Goal: Complete application form: Complete application form

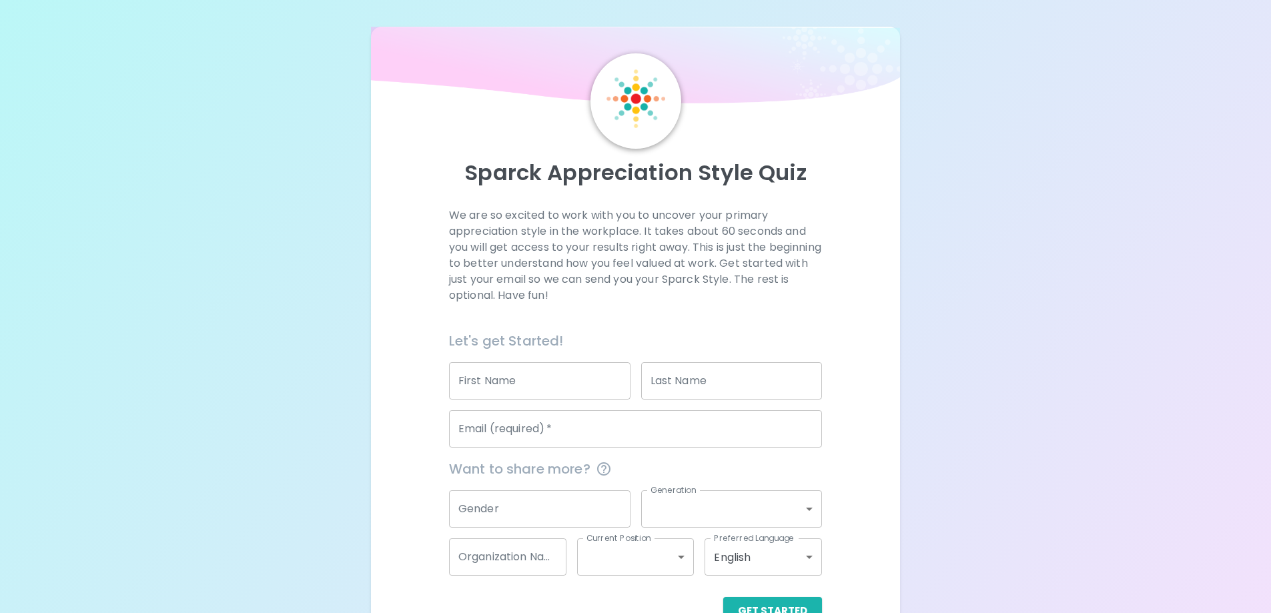
scroll to position [39, 0]
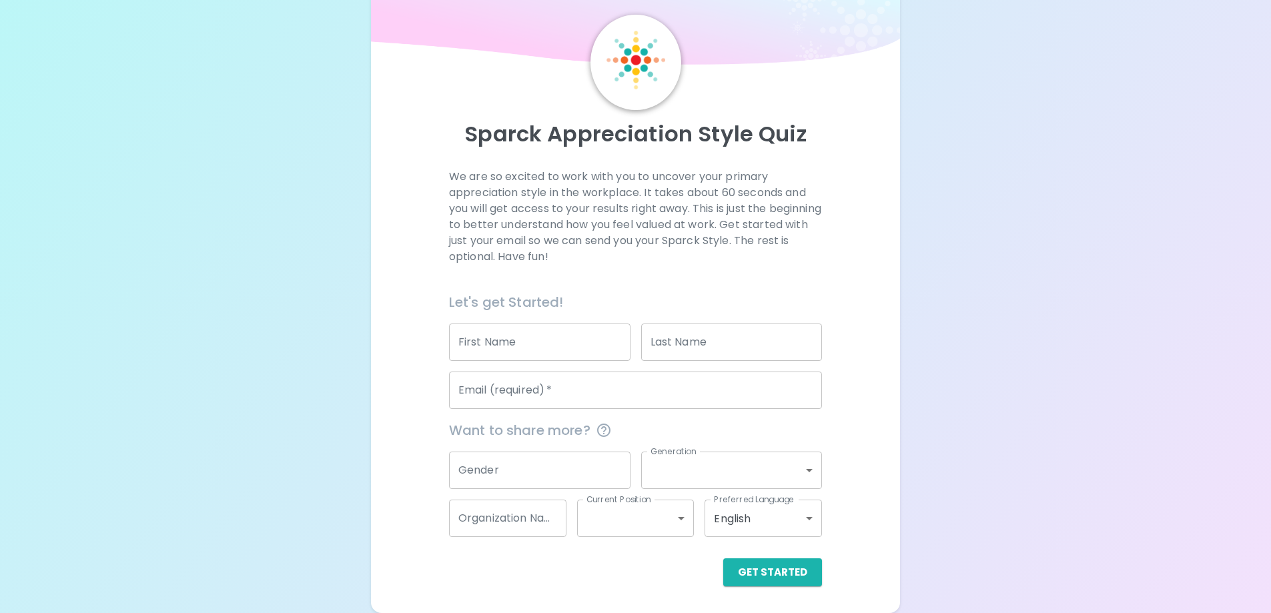
click at [520, 337] on input "First Name" at bounding box center [539, 342] width 181 height 37
type input "[PERSON_NAME]"
type input "Trousas"
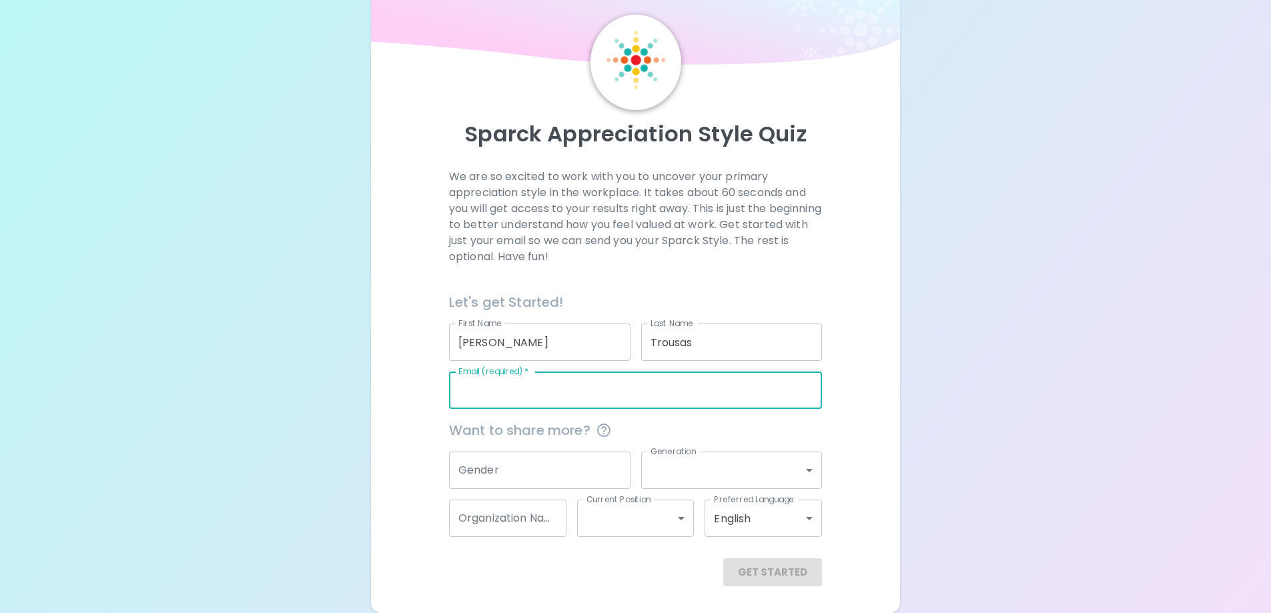
click at [587, 394] on input "Email (required)   *" at bounding box center [635, 390] width 373 height 37
drag, startPoint x: 745, startPoint y: 396, endPoint x: 239, endPoint y: 456, distance: 509.9
click at [239, 456] on div "Sparck Appreciation Style Quiz We are so excited to work with you to uncover yo…" at bounding box center [635, 287] width 1271 height 652
type input "[EMAIL_ADDRESS][DOMAIN_NAME]"
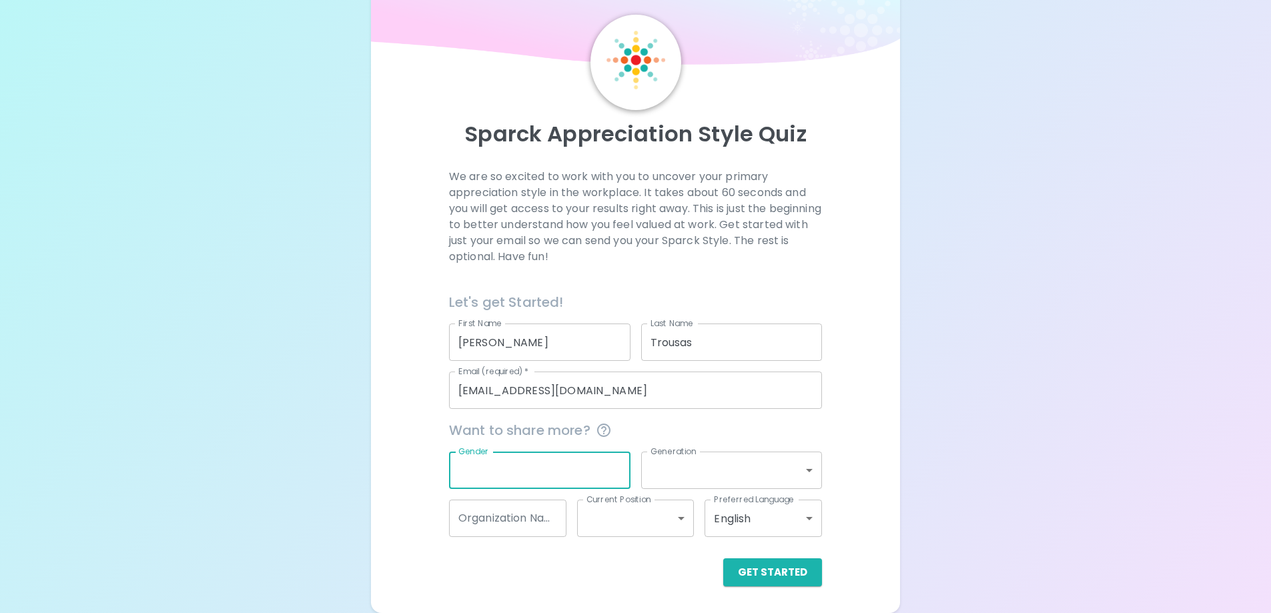
click at [536, 468] on input "Gender" at bounding box center [539, 470] width 181 height 37
type input "[DEMOGRAPHIC_DATA]"
click at [862, 476] on div "We are so excited to work with you to uncover your primary appreciation style i…" at bounding box center [636, 378] width 498 height 418
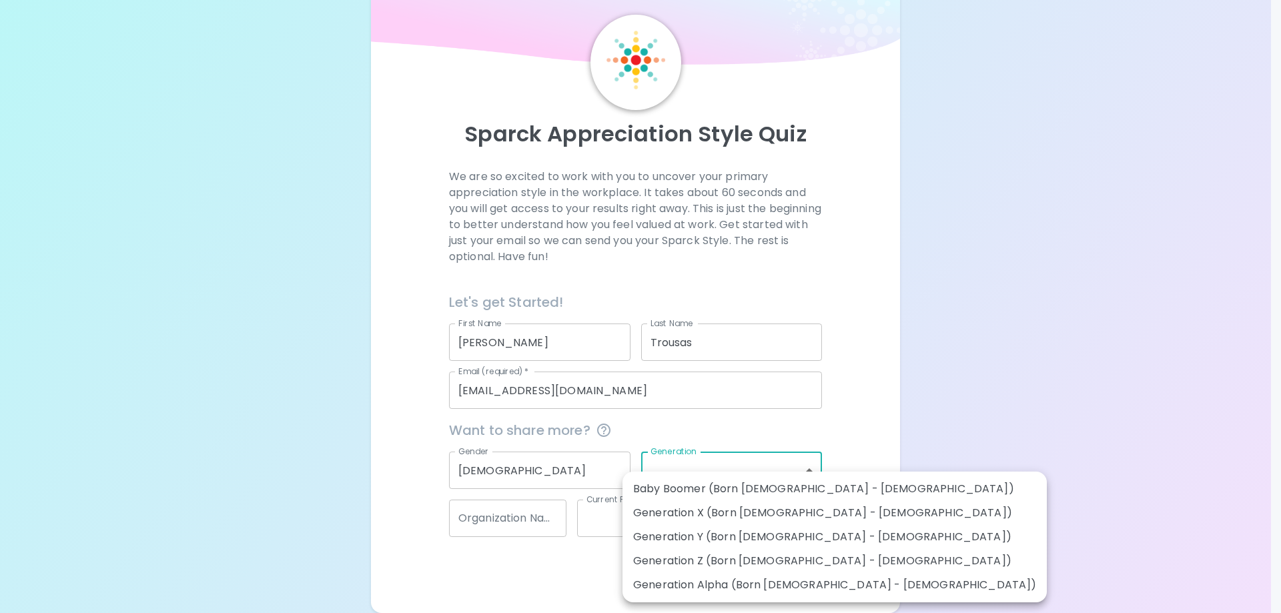
click at [803, 468] on body "Sparck Appreciation Style Quiz We are so excited to work with you to uncover yo…" at bounding box center [640, 287] width 1281 height 652
click at [790, 542] on li "Generation Y (Born [DEMOGRAPHIC_DATA] - [DEMOGRAPHIC_DATA])" at bounding box center [834, 537] width 424 height 24
type input "generation_y"
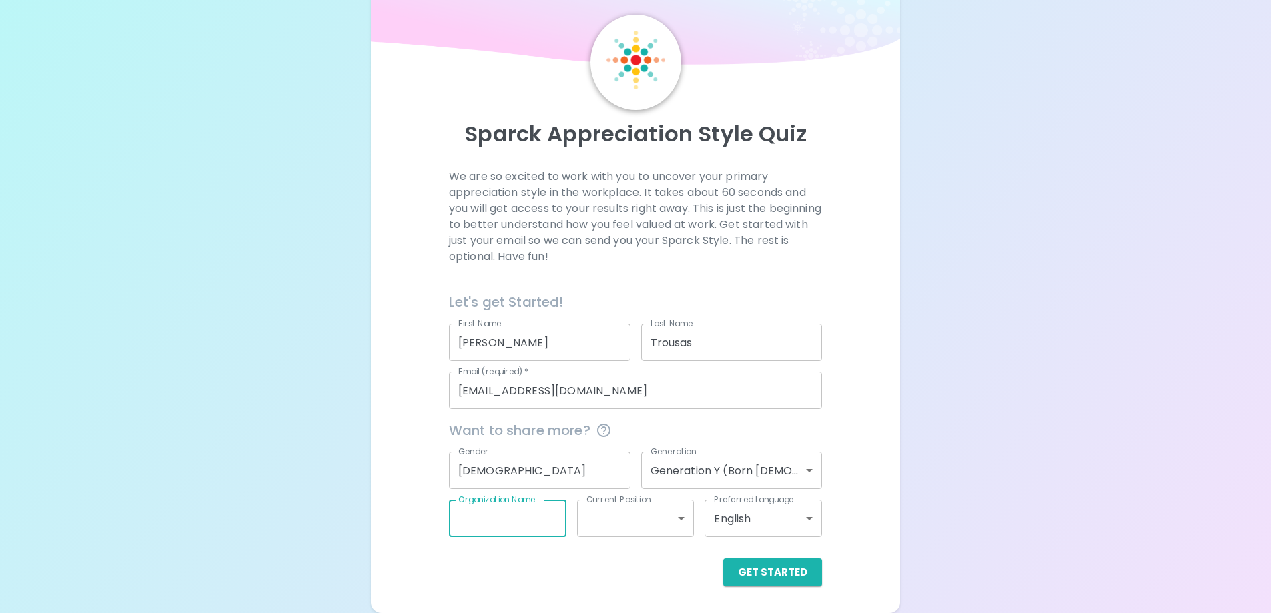
click at [542, 522] on input "Organization Name" at bounding box center [507, 518] width 117 height 37
type input "Wedgewood Weddings"
click at [628, 539] on div "Get Started" at bounding box center [630, 561] width 384 height 49
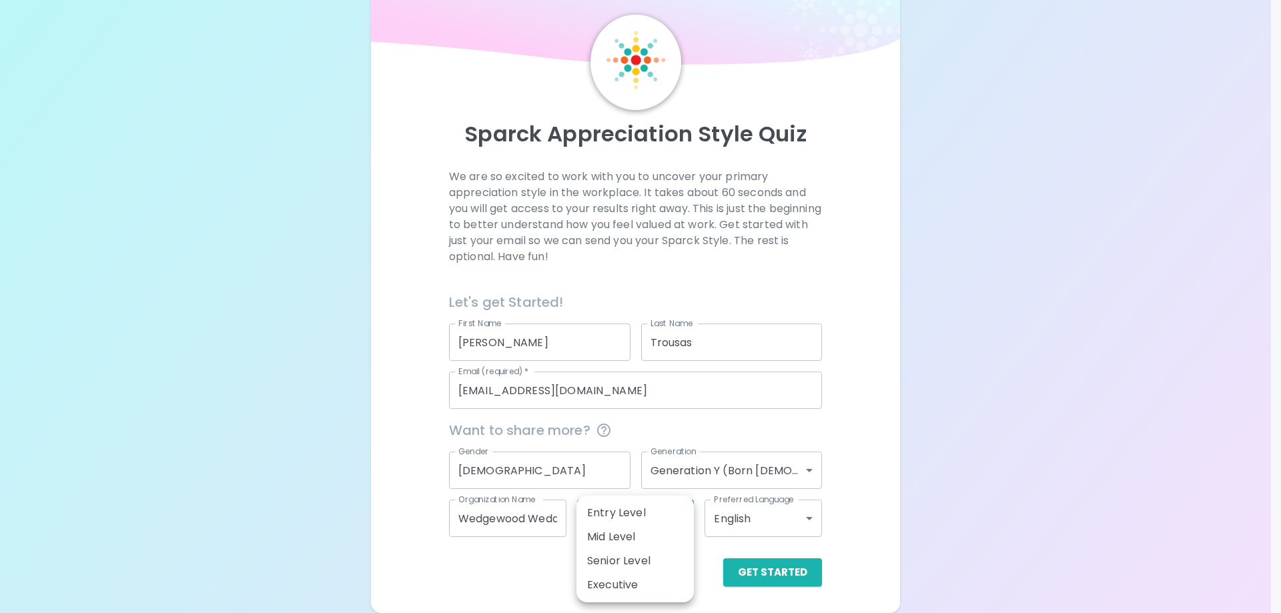
click at [637, 528] on body "Sparck Appreciation Style Quiz We are so excited to work with you to uncover yo…" at bounding box center [640, 287] width 1281 height 652
click at [657, 536] on li "Mid Level" at bounding box center [634, 537] width 117 height 24
type input "mid_level"
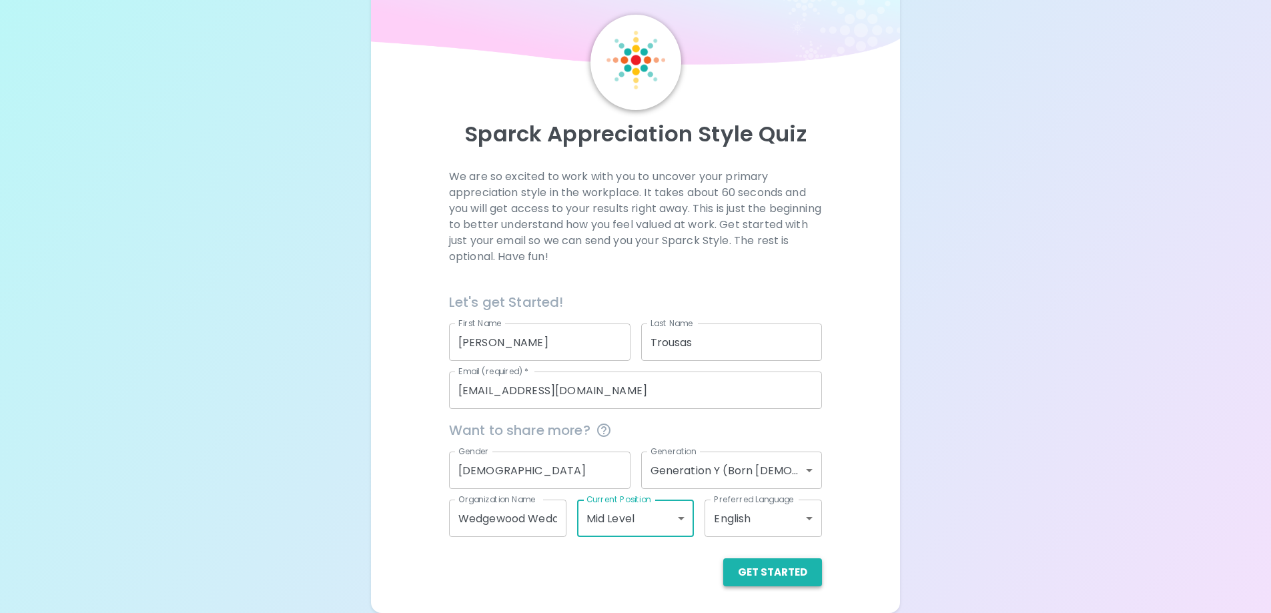
click at [799, 576] on button "Get Started" at bounding box center [772, 572] width 99 height 28
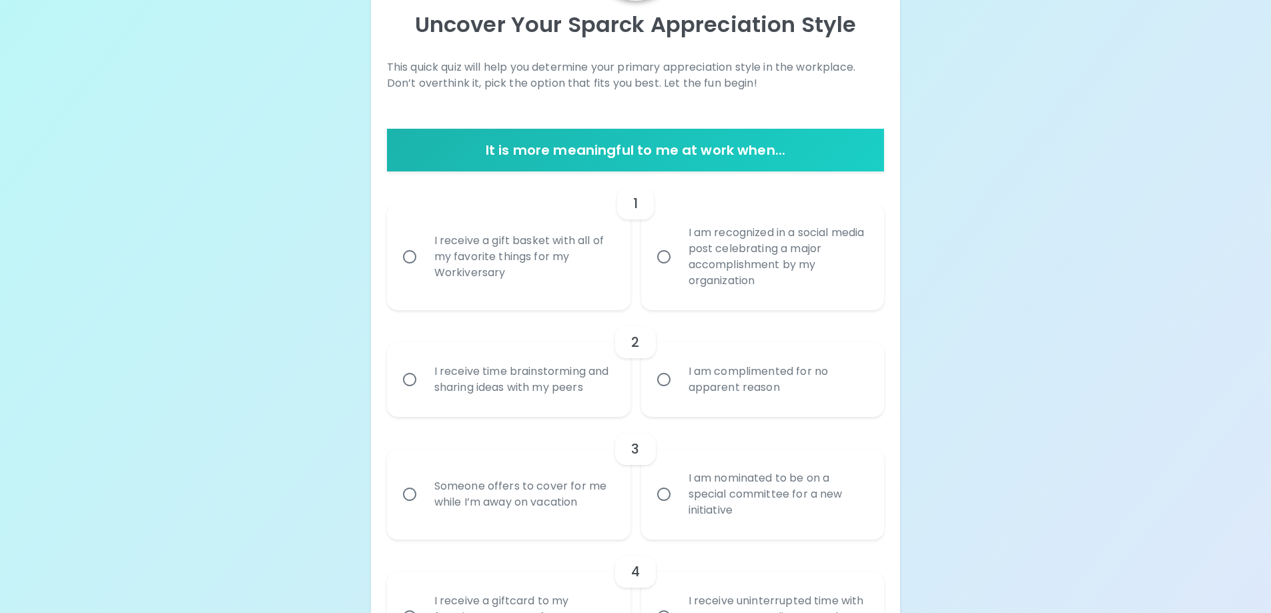
scroll to position [172, 0]
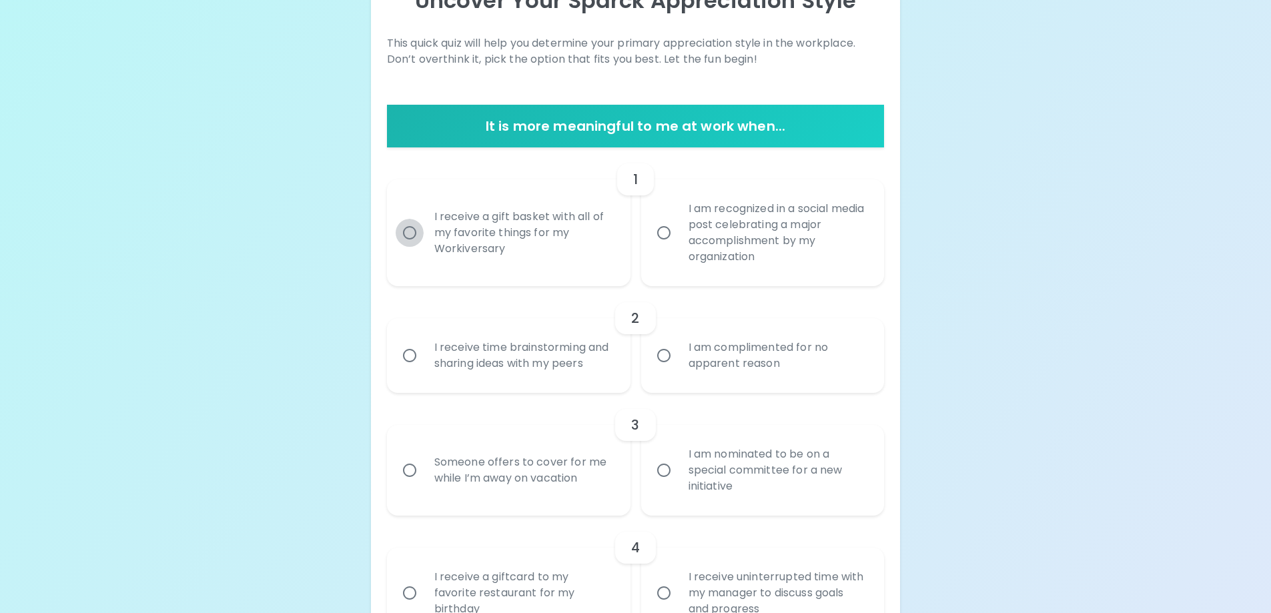
click at [414, 238] on input "I receive a gift basket with all of my favorite things for my Workiversary" at bounding box center [410, 233] width 28 height 28
radio input "true"
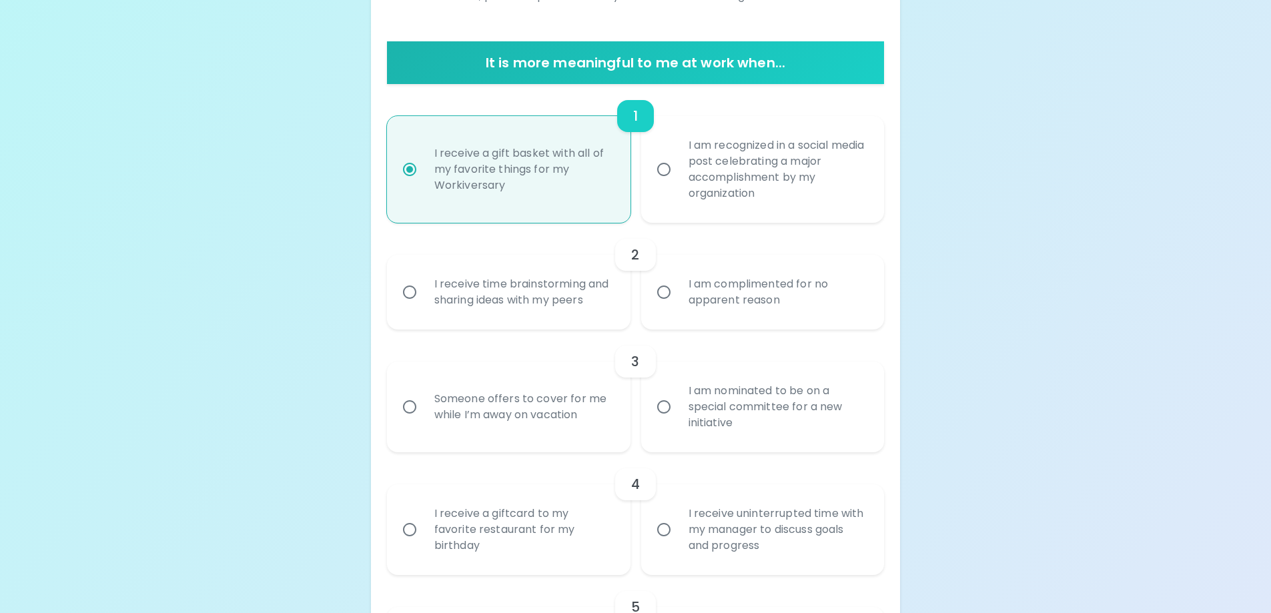
scroll to position [279, 0]
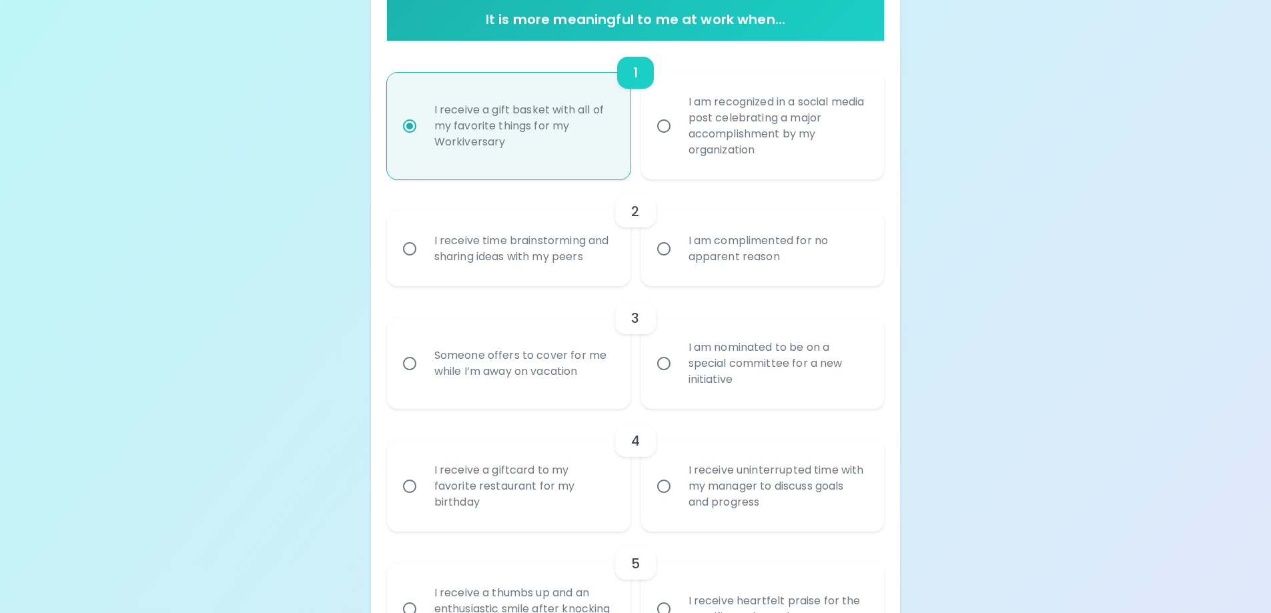
click at [657, 248] on input "I am complimented for no apparent reason" at bounding box center [664, 249] width 28 height 28
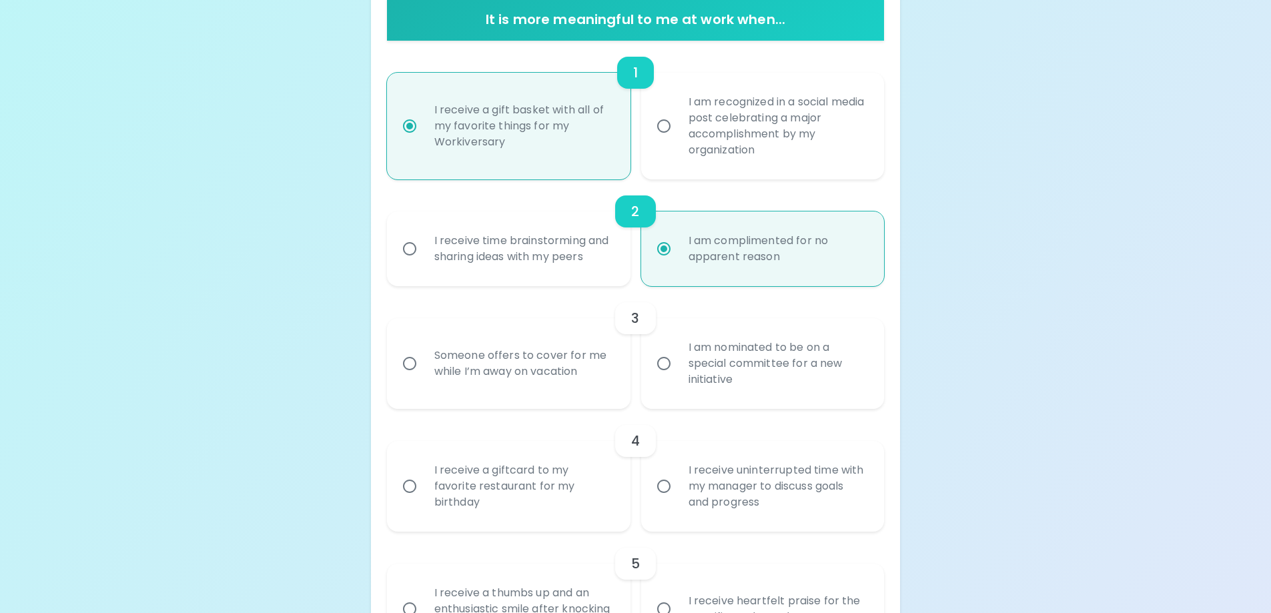
scroll to position [386, 0]
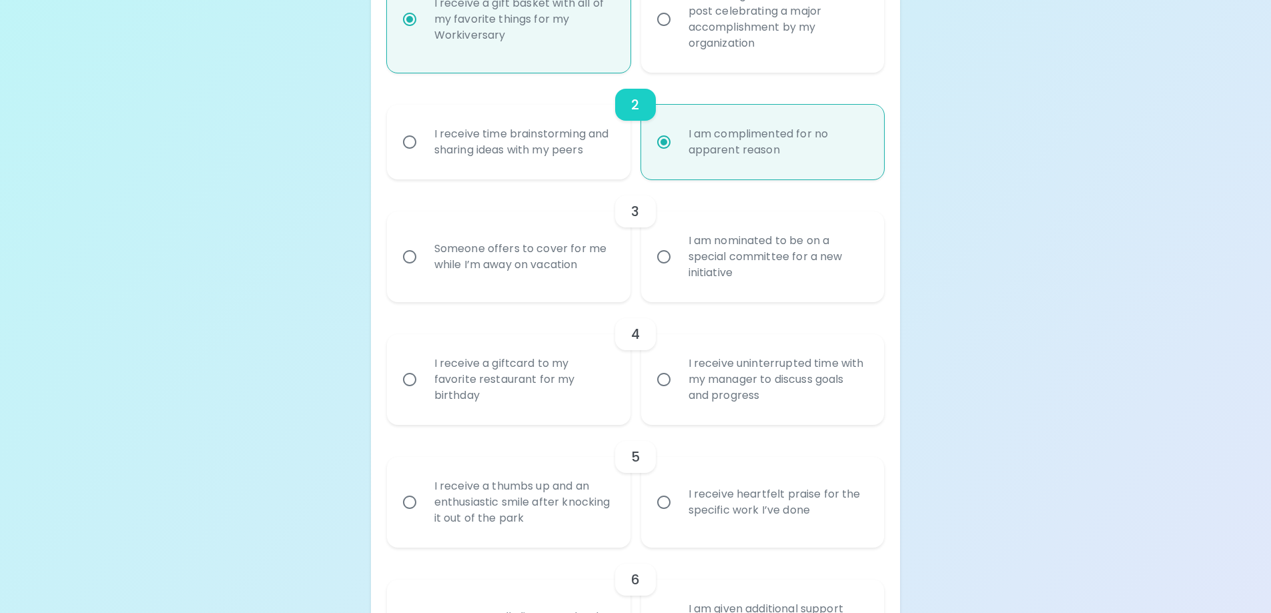
radio input "true"
click at [445, 260] on div "Someone offers to cover for me while I’m away on vacation" at bounding box center [523, 257] width 199 height 64
click at [424, 260] on input "Someone offers to cover for me while I’m away on vacation" at bounding box center [410, 257] width 28 height 28
radio input "false"
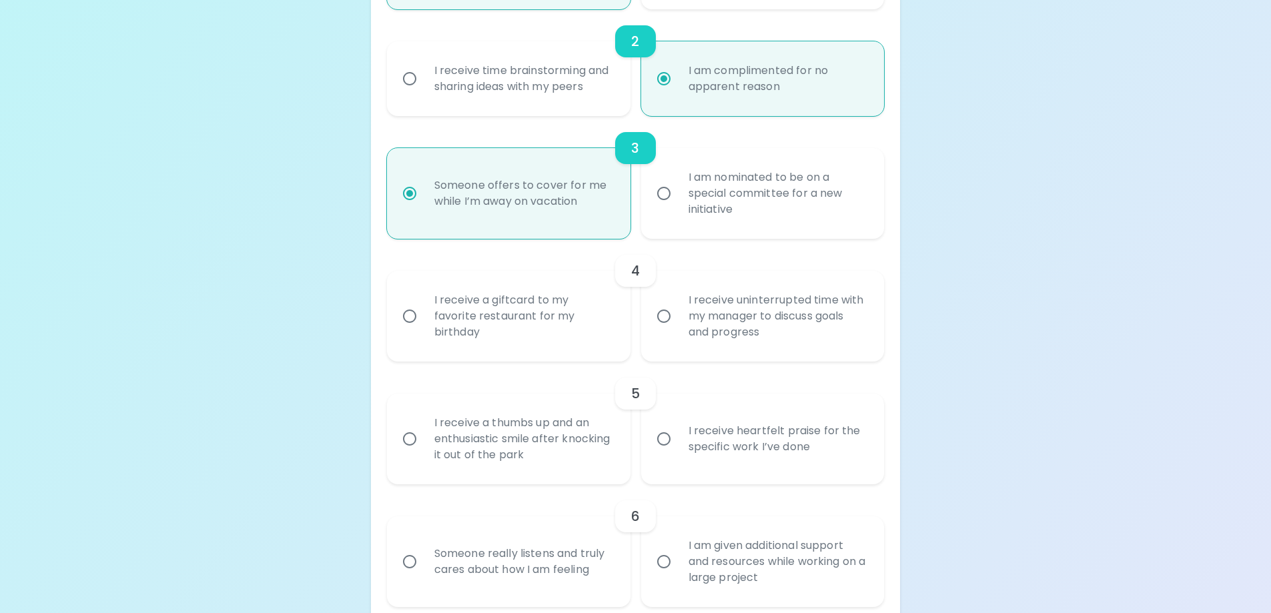
scroll to position [492, 0]
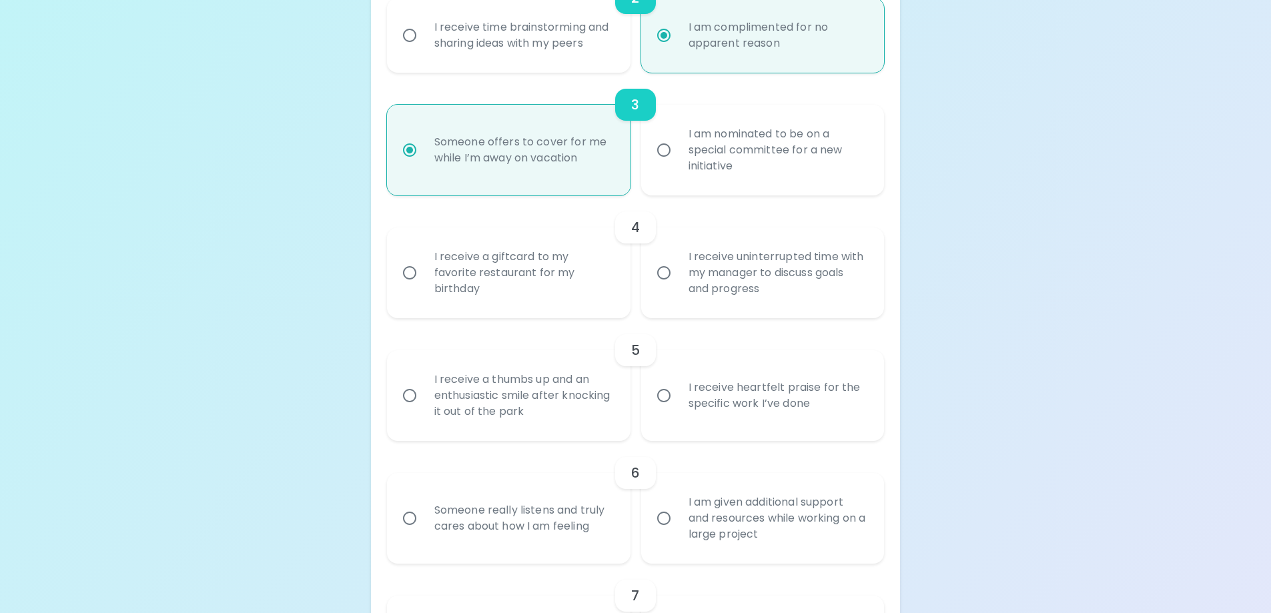
radio input "true"
click at [812, 289] on div "I receive uninterrupted time with my manager to discuss goals and progress" at bounding box center [777, 273] width 199 height 80
click at [678, 287] on input "I receive uninterrupted time with my manager to discuss goals and progress" at bounding box center [664, 273] width 28 height 28
radio input "false"
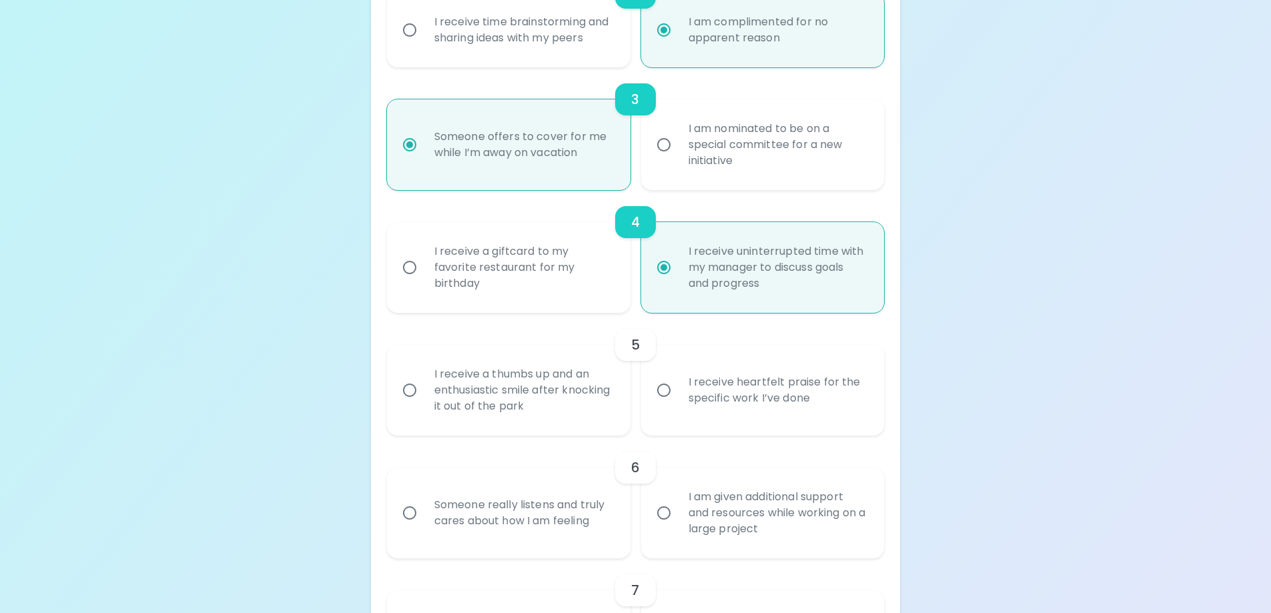
scroll to position [599, 0]
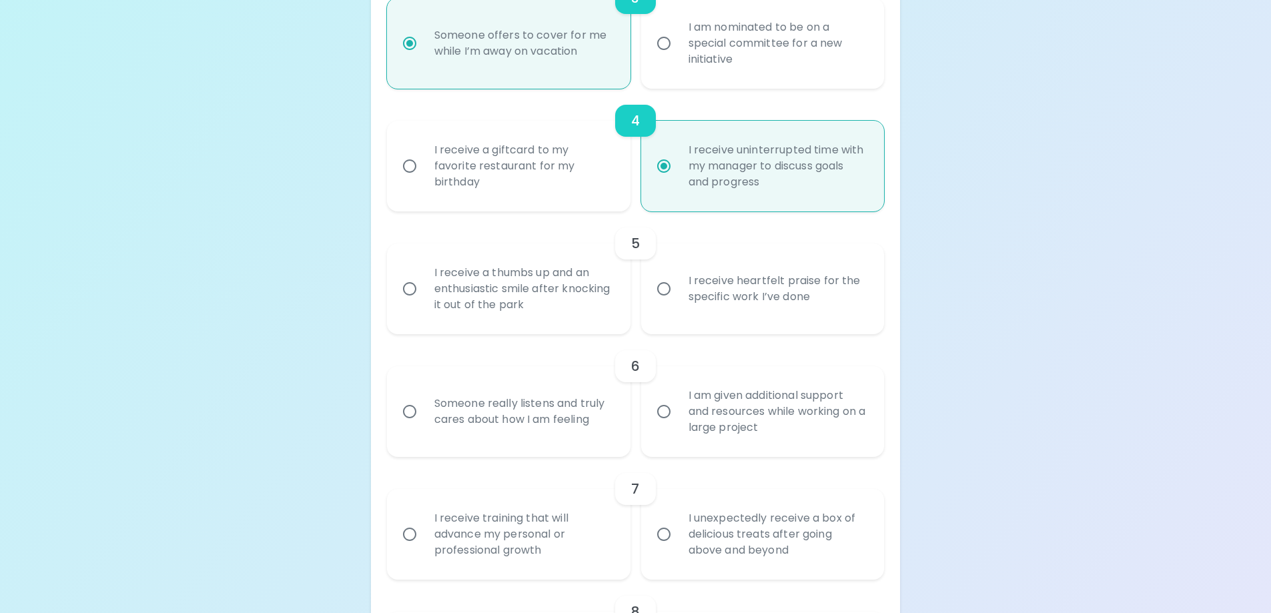
radio input "true"
click at [730, 318] on div "I receive heartfelt praise for the specific work I’ve done" at bounding box center [777, 289] width 199 height 64
click at [678, 303] on input "I receive heartfelt praise for the specific work I’ve done" at bounding box center [664, 289] width 28 height 28
radio input "false"
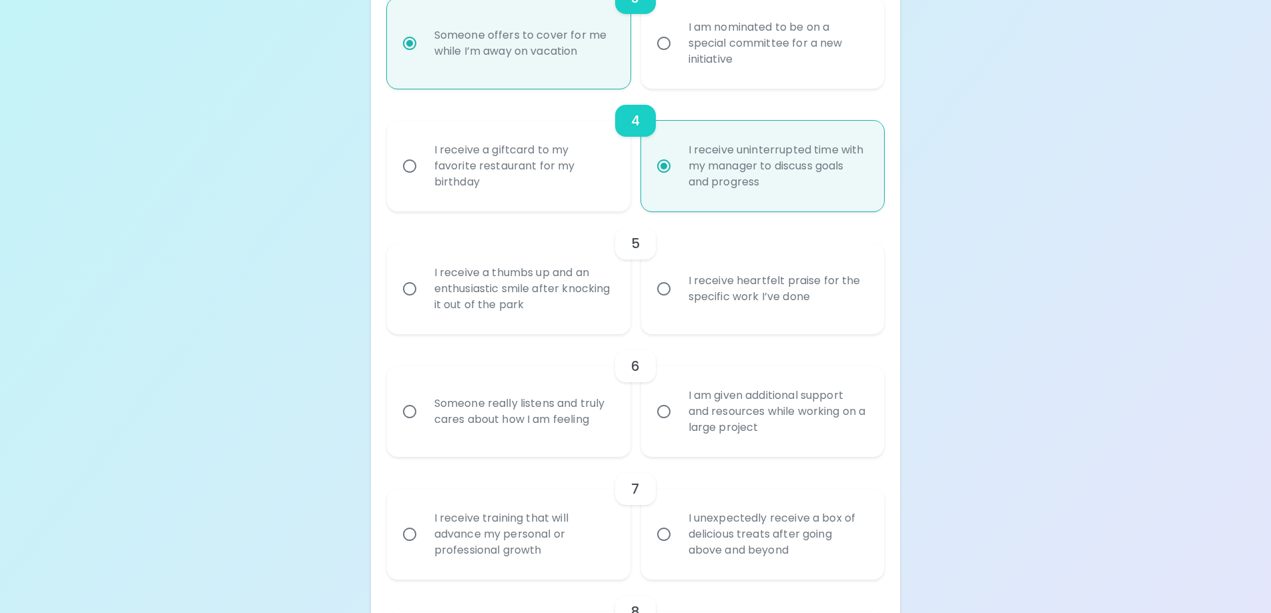
radio input "false"
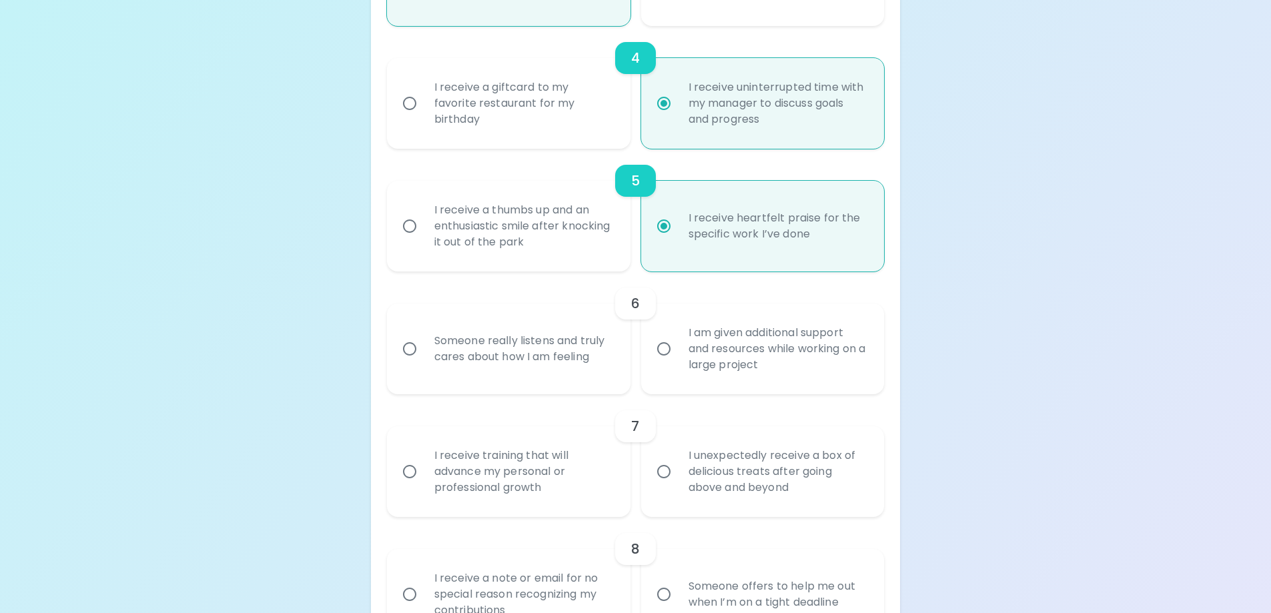
scroll to position [706, 0]
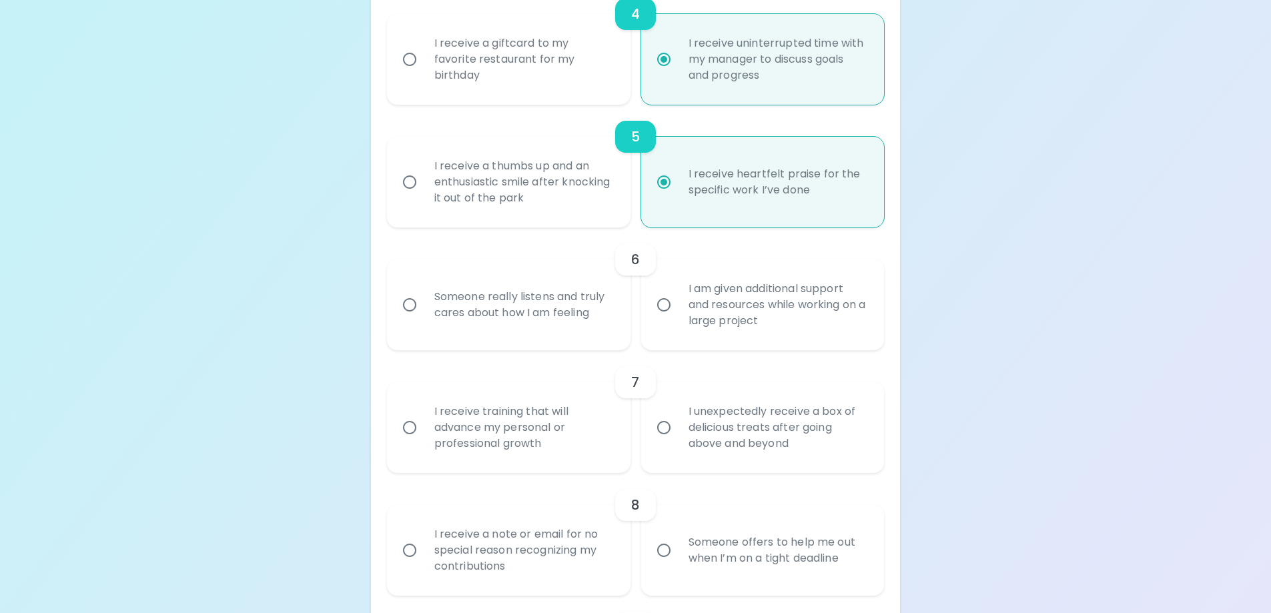
radio input "true"
click at [564, 322] on div "Someone really listens and truly cares about how I am feeling" at bounding box center [523, 305] width 199 height 64
click at [424, 319] on input "Someone really listens and truly cares about how I am feeling" at bounding box center [410, 305] width 28 height 28
radio input "false"
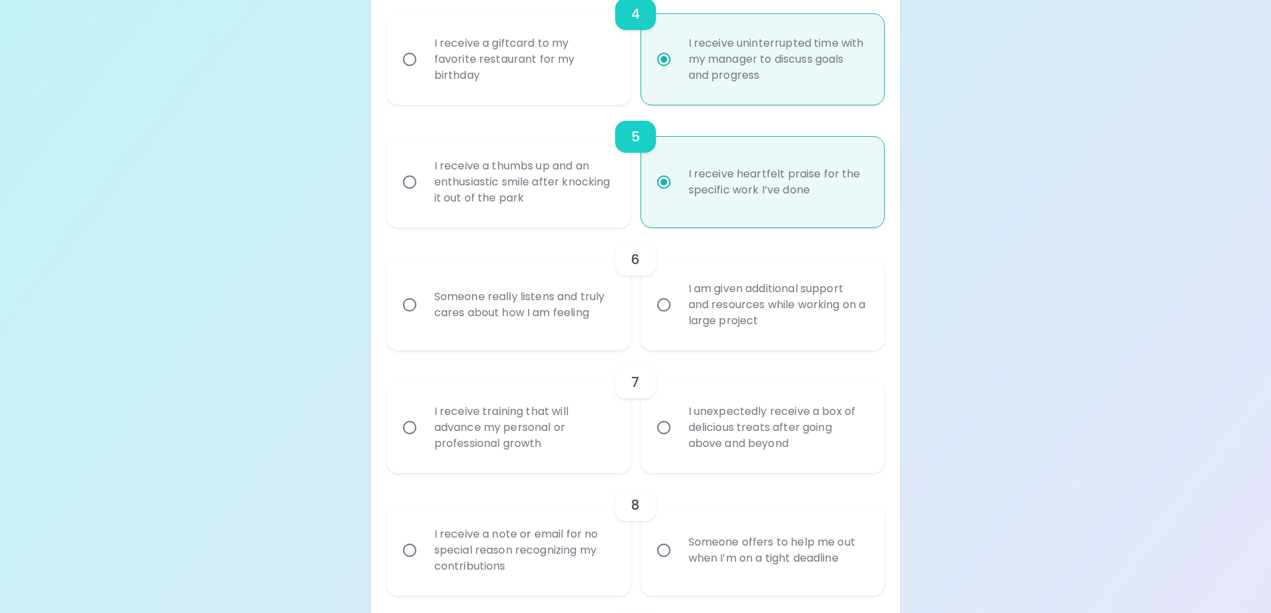
radio input "false"
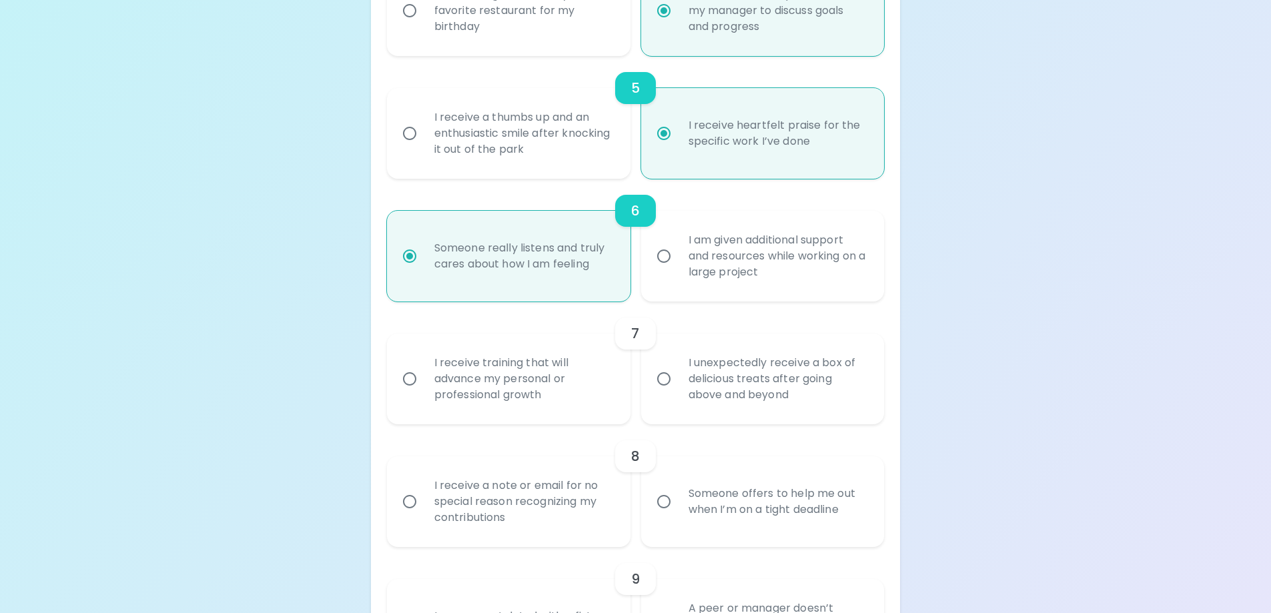
scroll to position [813, 0]
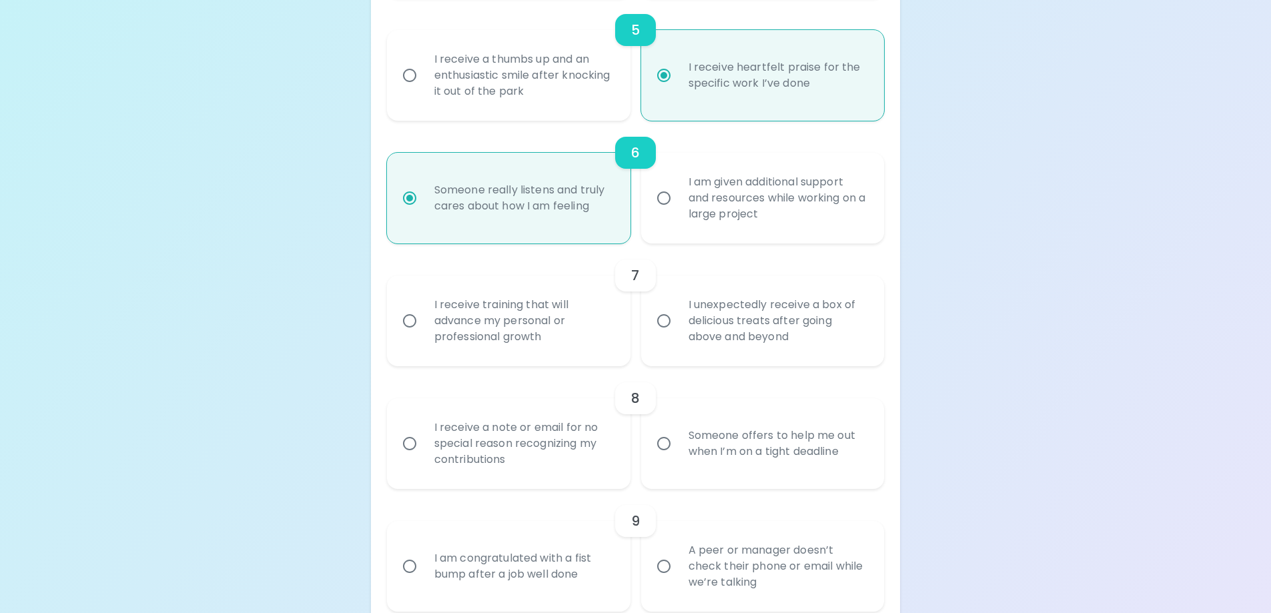
radio input "true"
click at [494, 325] on div "I receive training that will advance my personal or professional growth" at bounding box center [523, 321] width 199 height 80
click at [424, 325] on input "I receive training that will advance my personal or professional growth" at bounding box center [410, 321] width 28 height 28
radio input "false"
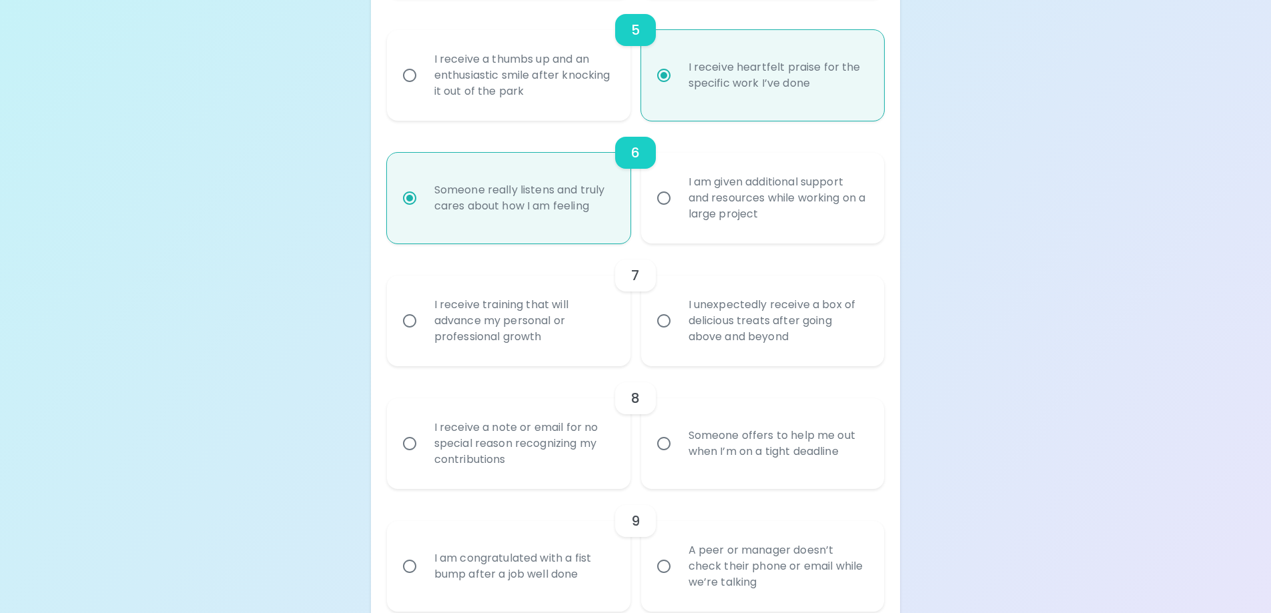
radio input "false"
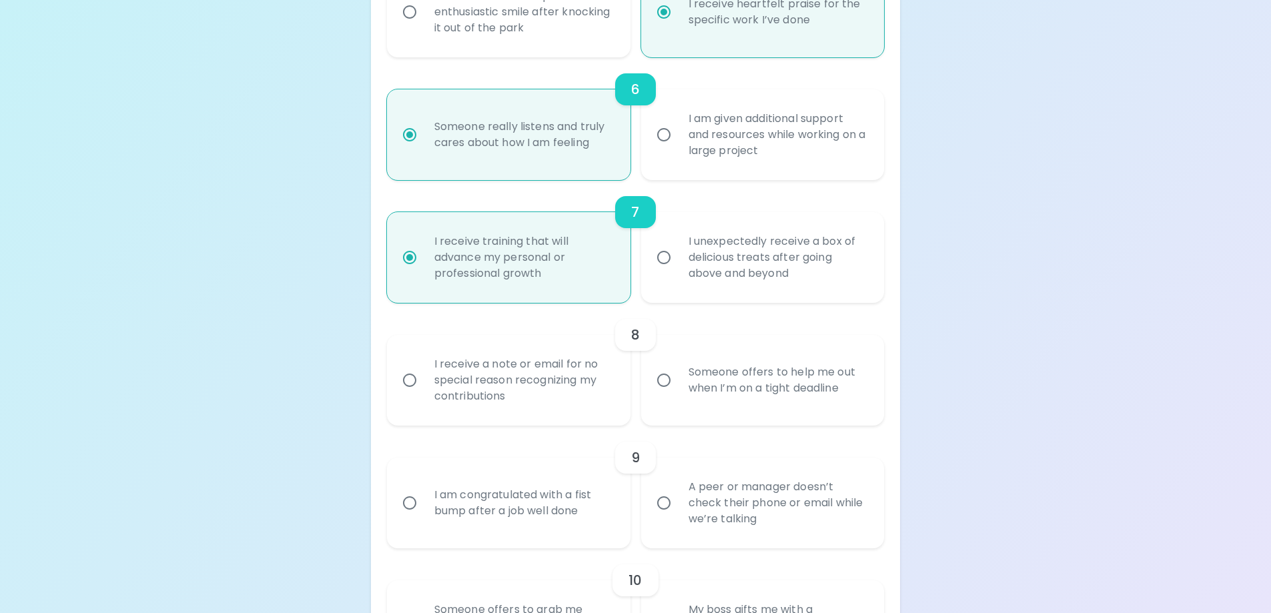
scroll to position [919, 0]
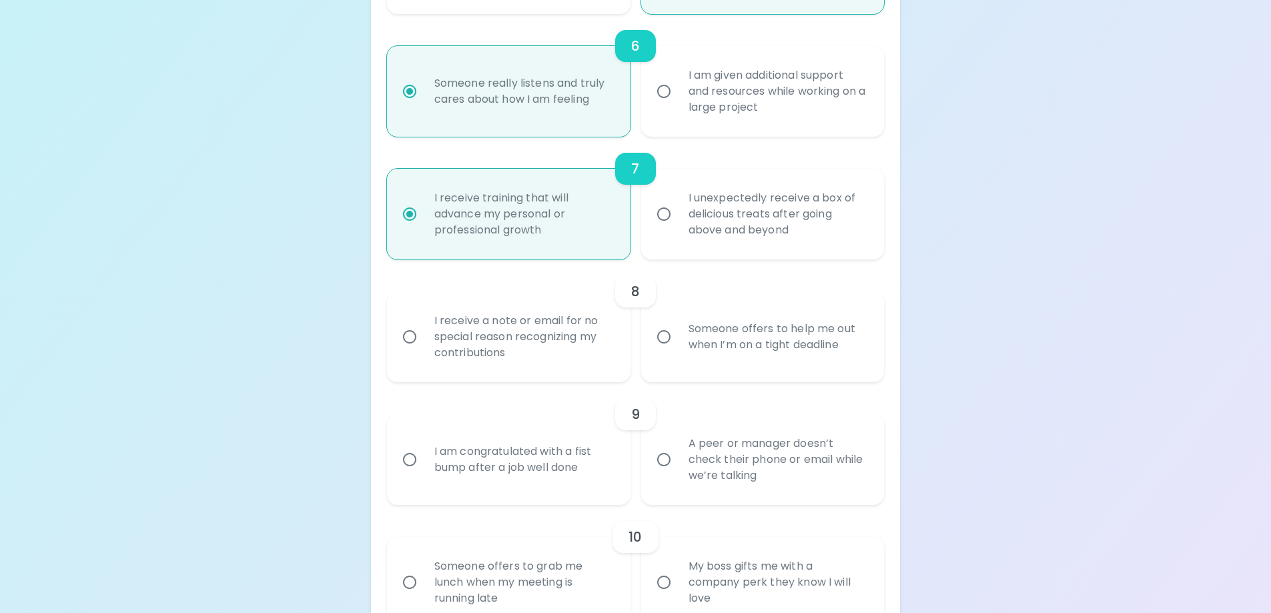
radio input "true"
click at [702, 348] on div "Someone offers to help me out when I’m on a tight deadline" at bounding box center [777, 337] width 199 height 64
click at [678, 348] on input "Someone offers to help me out when I’m on a tight deadline" at bounding box center [664, 337] width 28 height 28
radio input "false"
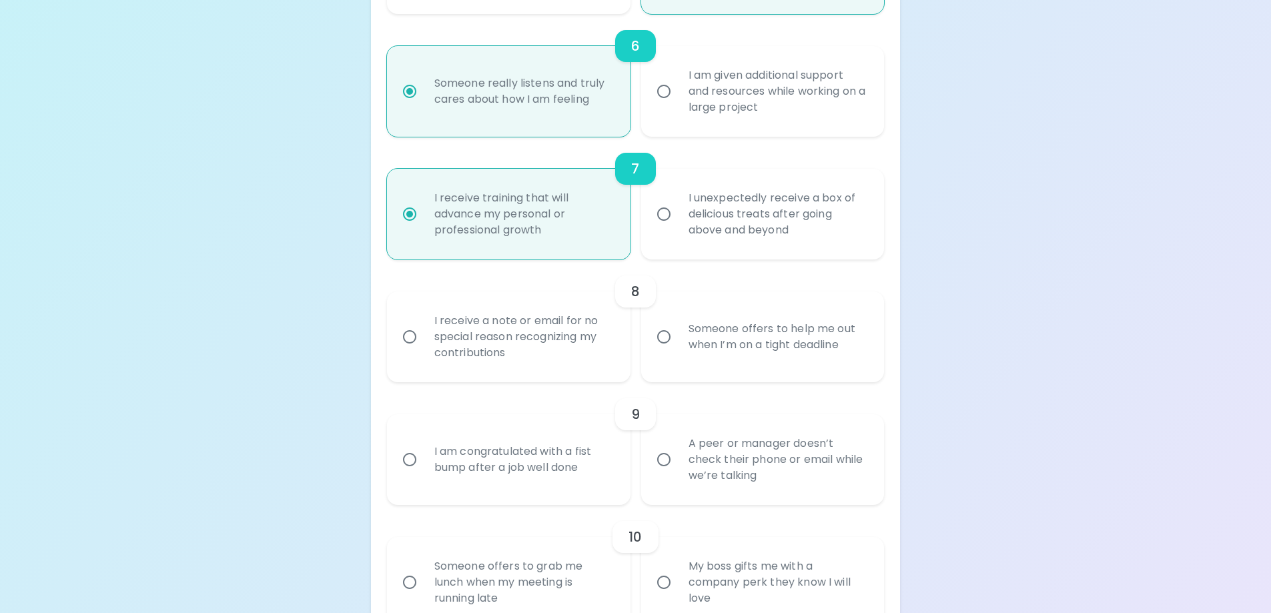
radio input "false"
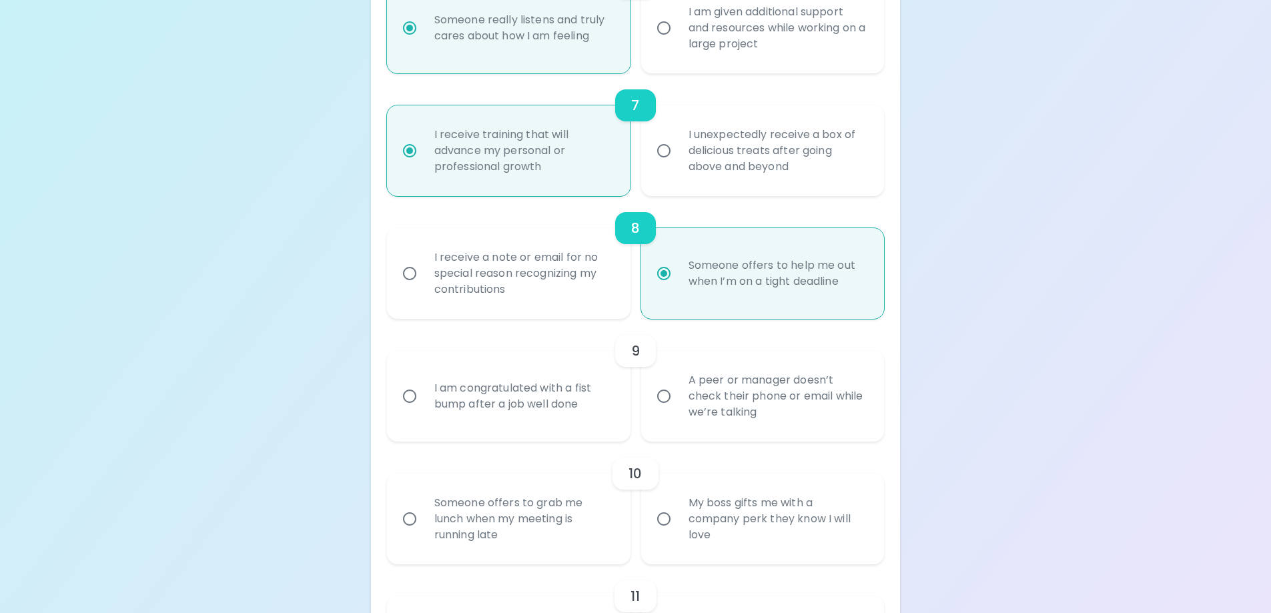
scroll to position [1026, 0]
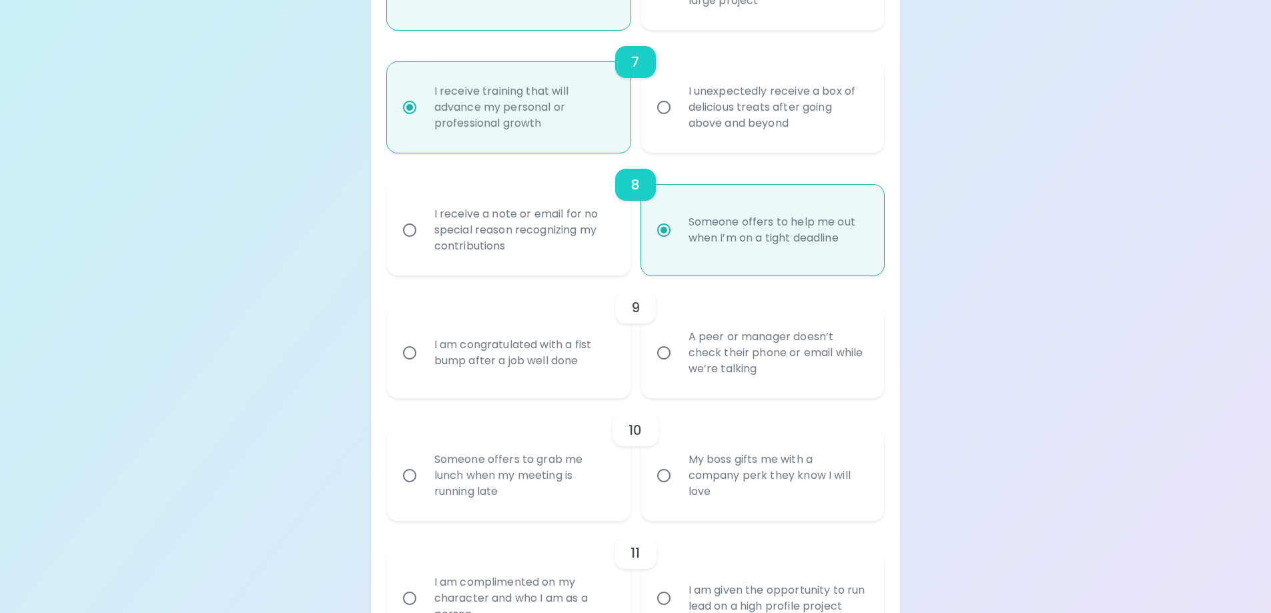
radio input "true"
click at [542, 368] on div "I am congratulated with a fist bump after a job well done" at bounding box center [523, 353] width 199 height 64
click at [424, 367] on input "I am congratulated with a fist bump after a job well done" at bounding box center [410, 353] width 28 height 28
radio input "false"
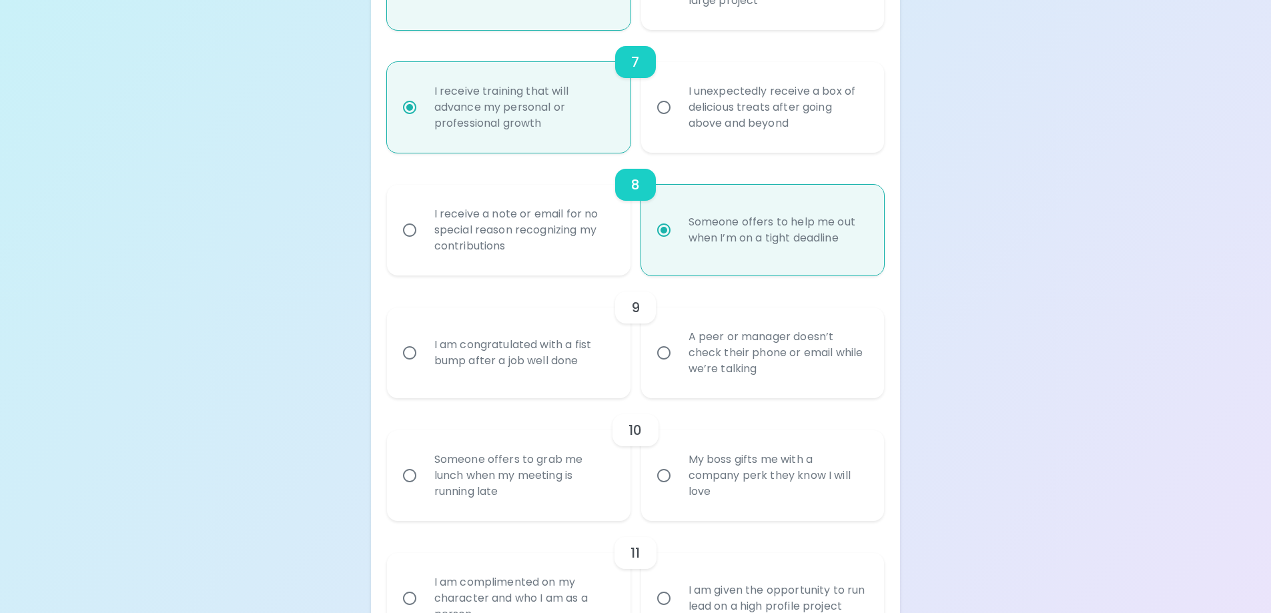
radio input "false"
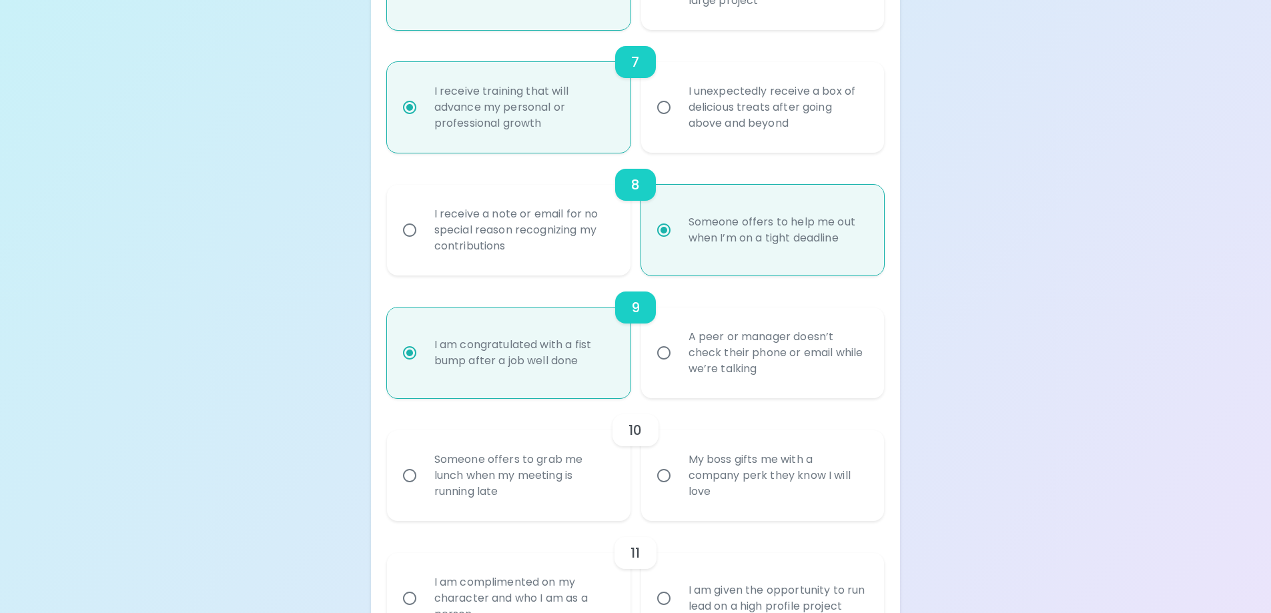
scroll to position [1133, 0]
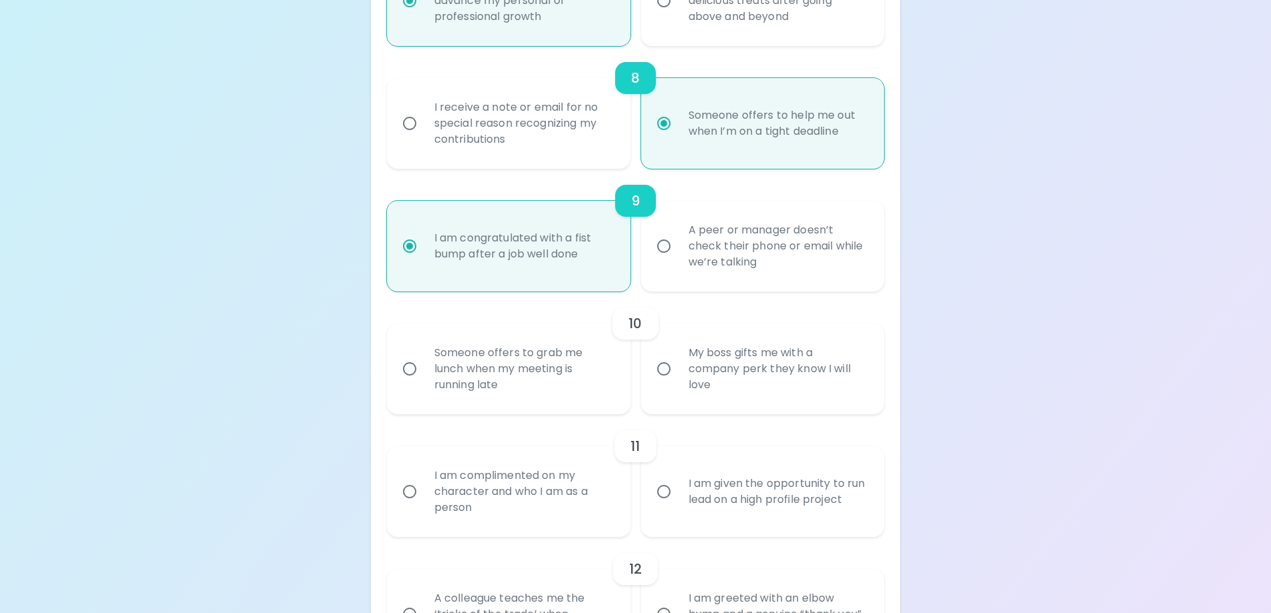
radio input "true"
click at [486, 350] on div "Someone offers to grab me lunch when my meeting is running late" at bounding box center [523, 369] width 199 height 80
click at [424, 355] on input "Someone offers to grab me lunch when my meeting is running late" at bounding box center [410, 369] width 28 height 28
radio input "false"
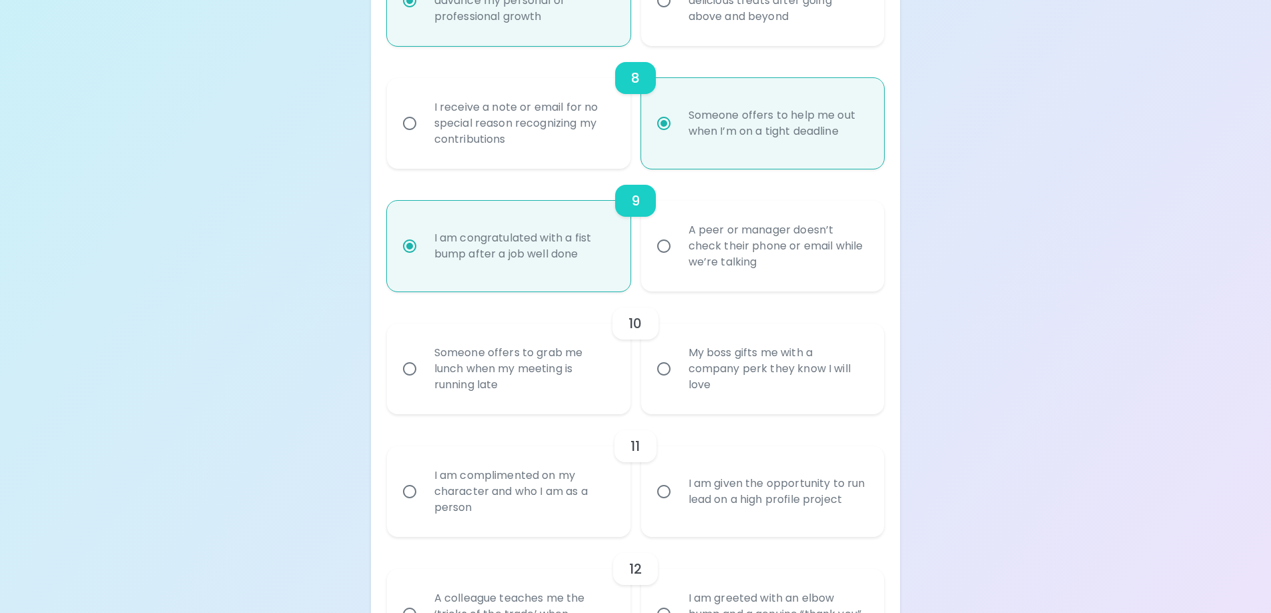
radio input "false"
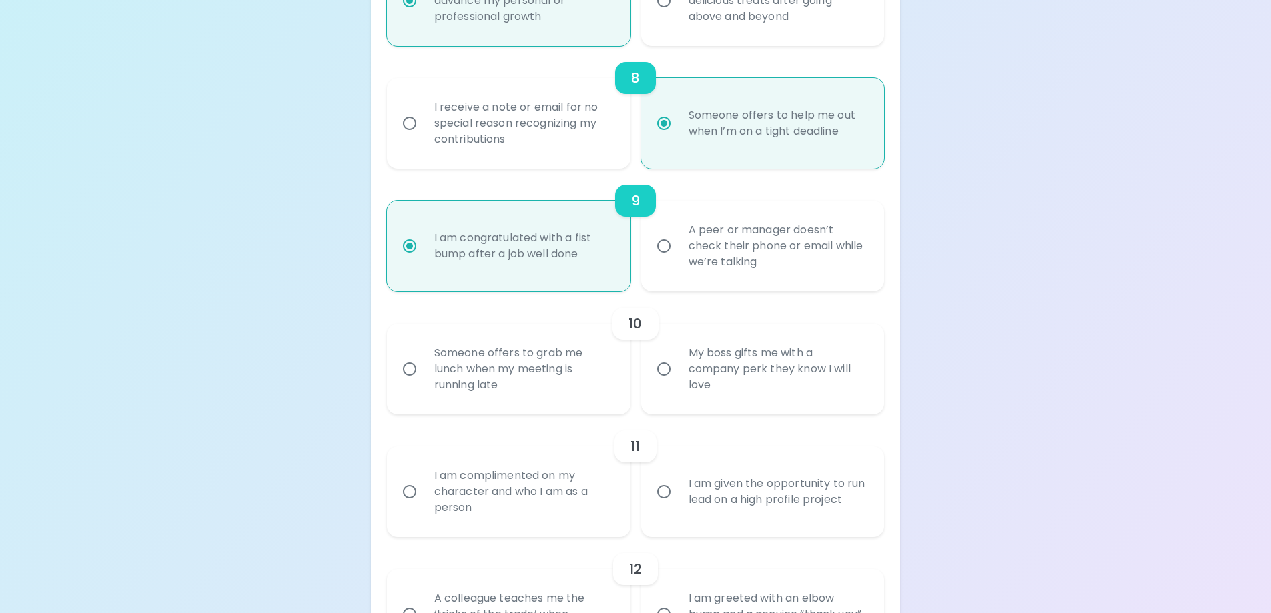
radio input "false"
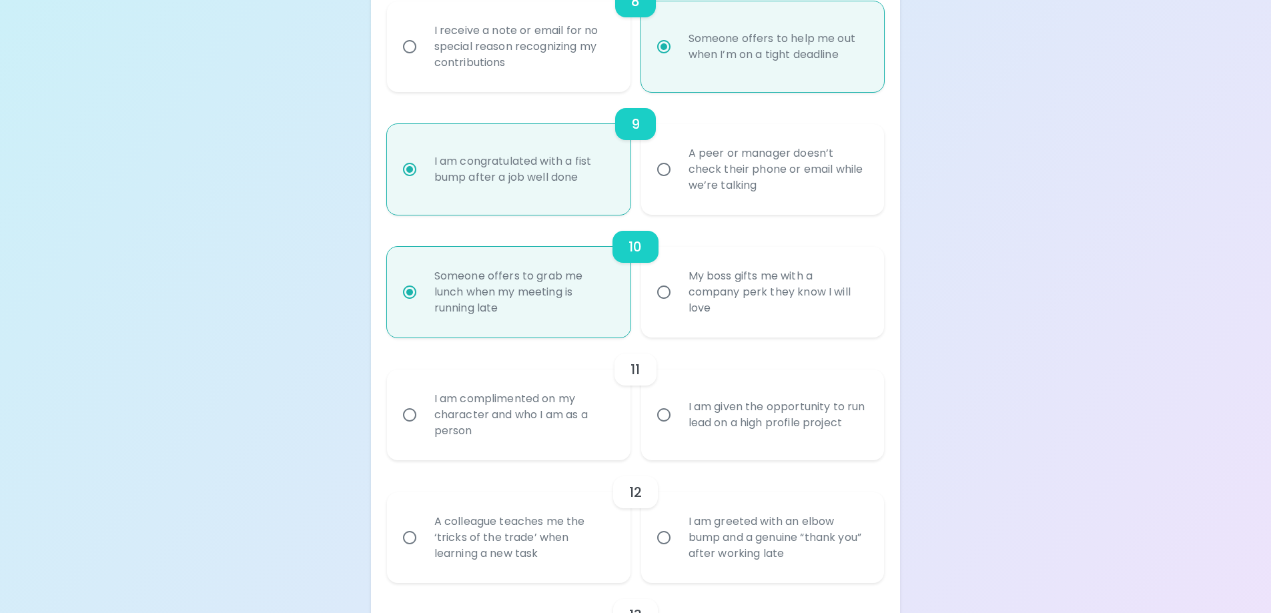
scroll to position [1240, 0]
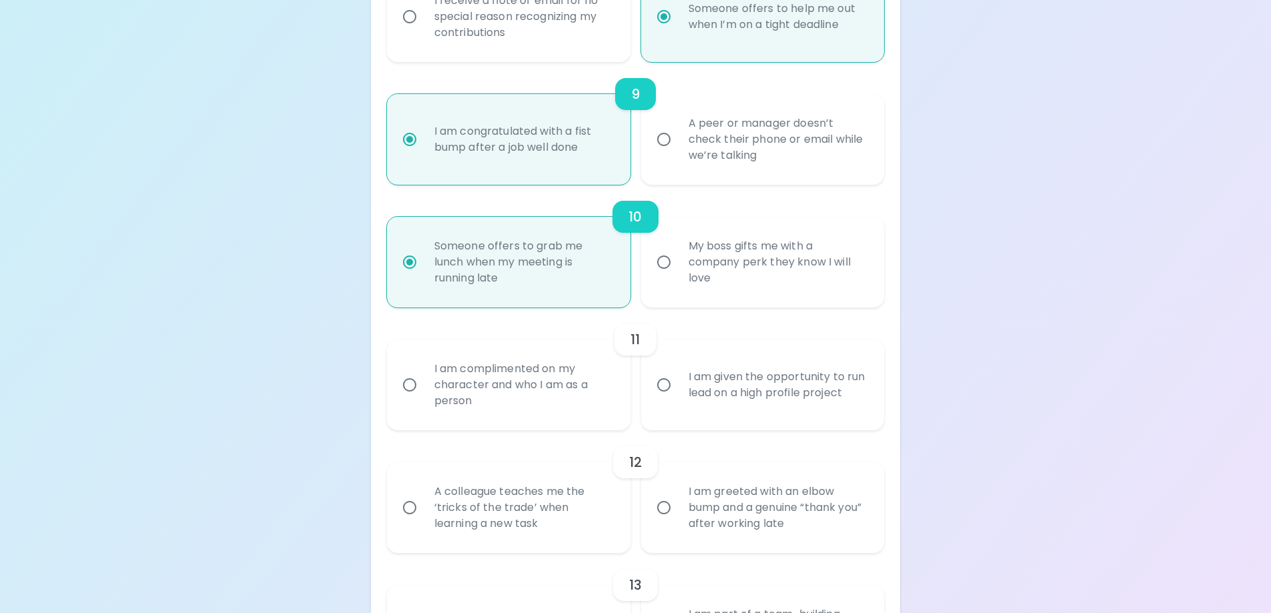
radio input "true"
click at [554, 411] on div "I am complimented on my character and who I am as a person" at bounding box center [523, 385] width 199 height 80
click at [424, 399] on input "I am complimented on my character and who I am as a person" at bounding box center [410, 385] width 28 height 28
radio input "false"
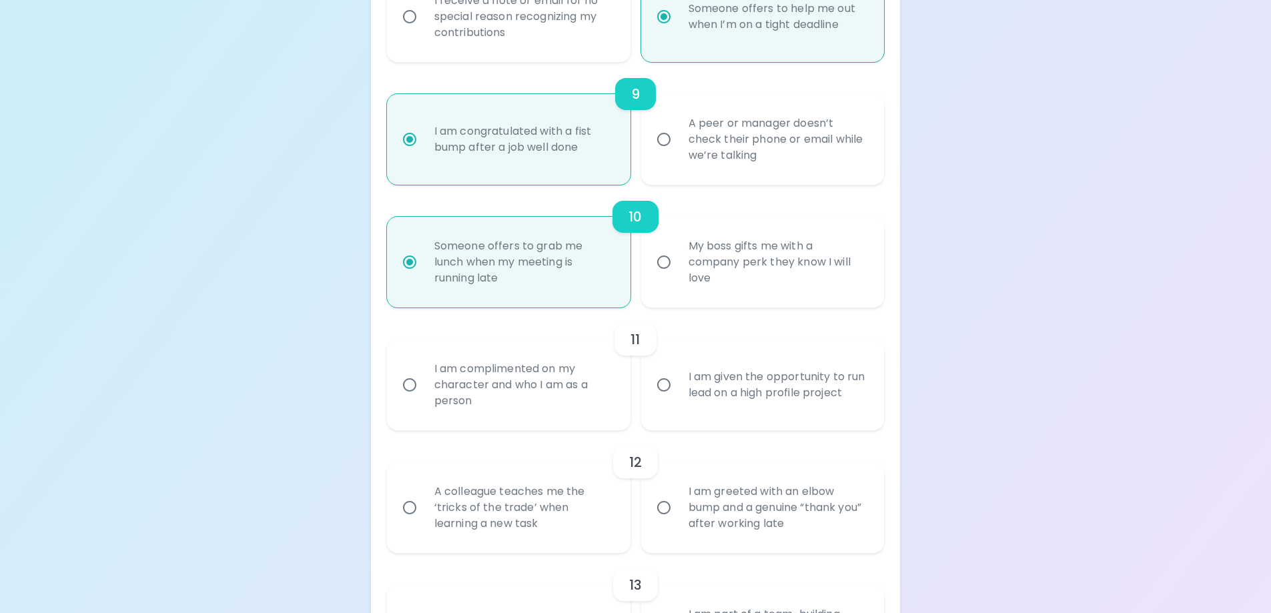
radio input "false"
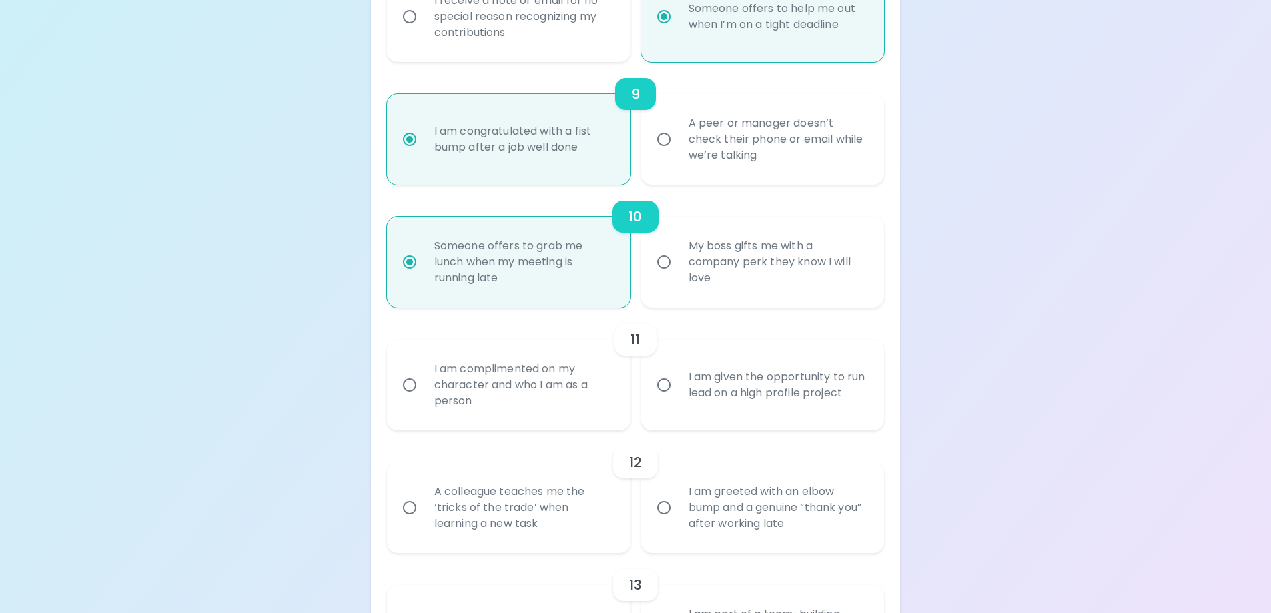
radio input "false"
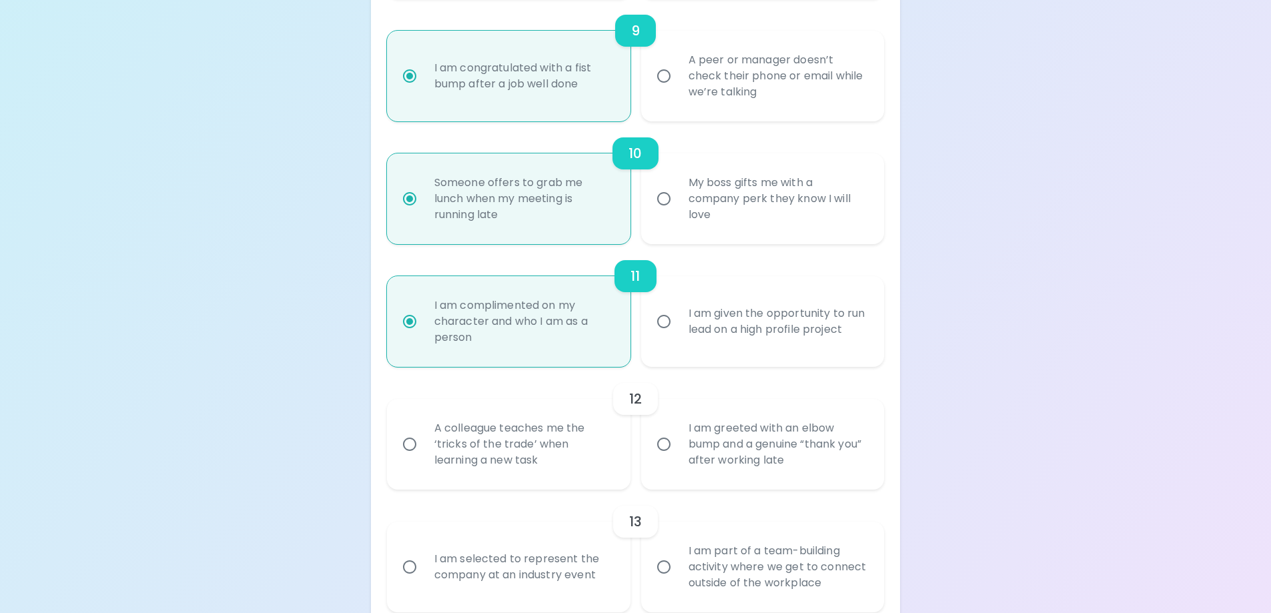
scroll to position [1346, 0]
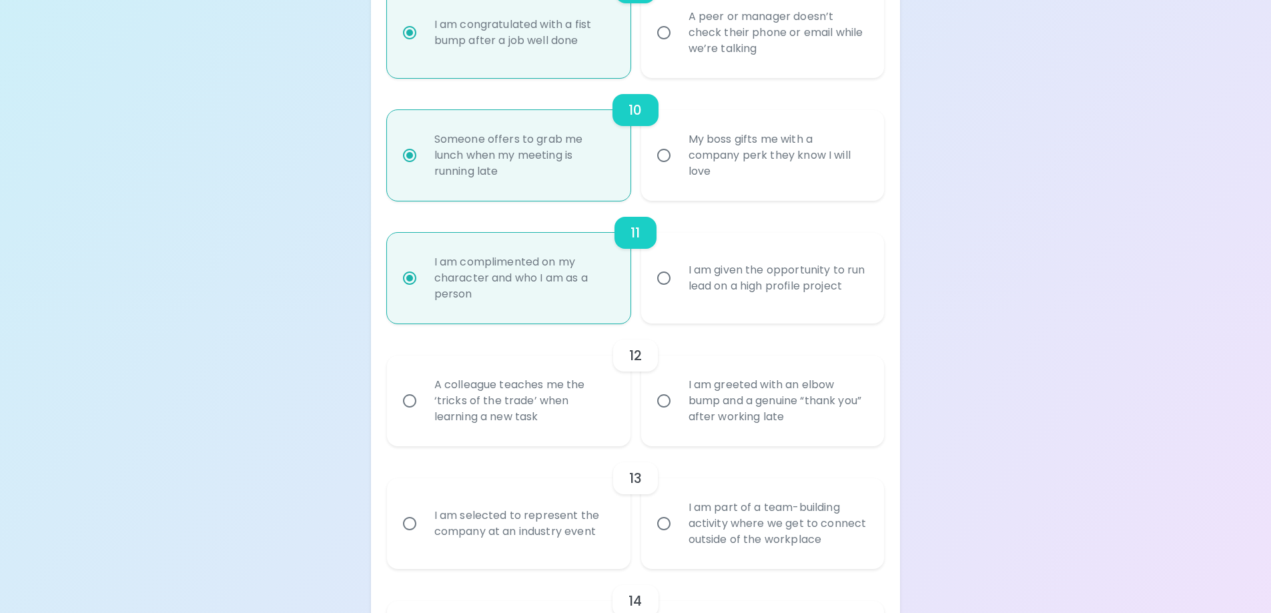
radio input "true"
click at [737, 421] on div "I am greeted with an elbow bump and a genuine “thank you” after working late" at bounding box center [777, 401] width 199 height 80
click at [678, 415] on input "I am greeted with an elbow bump and a genuine “thank you” after working late" at bounding box center [664, 401] width 28 height 28
radio input "false"
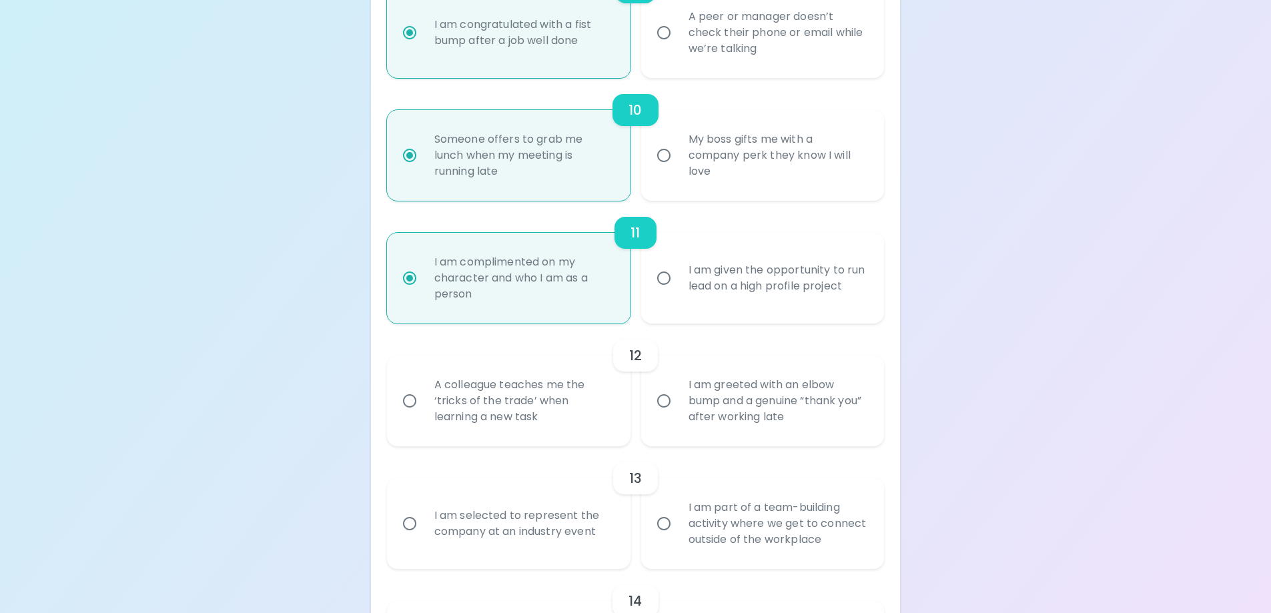
radio input "false"
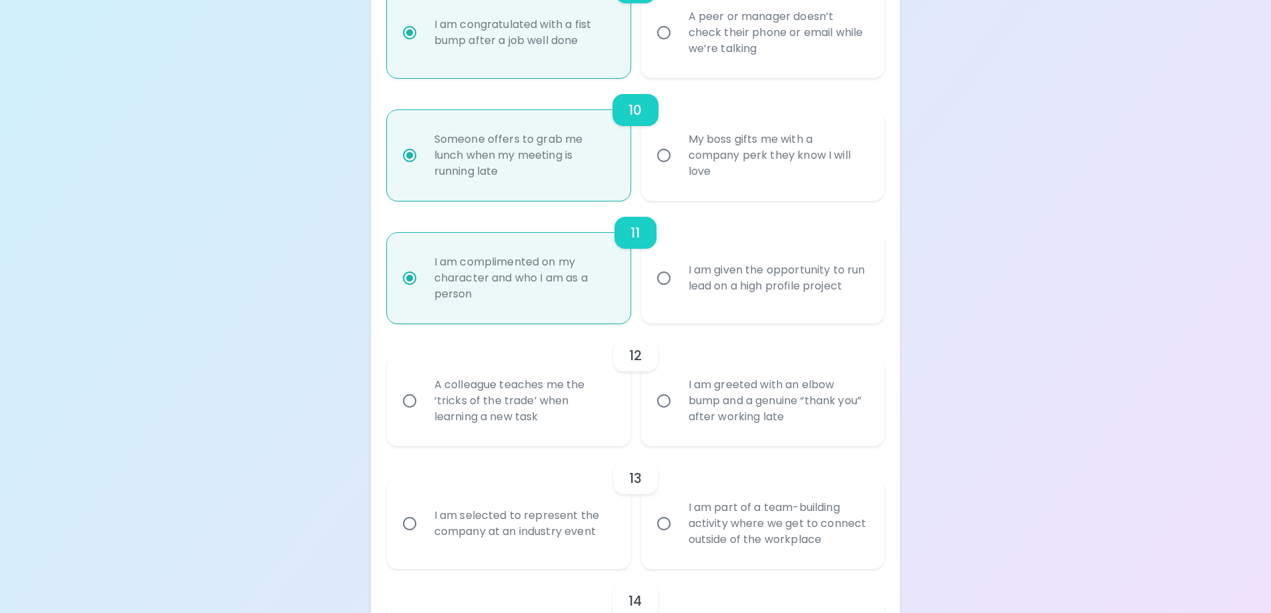
radio input "false"
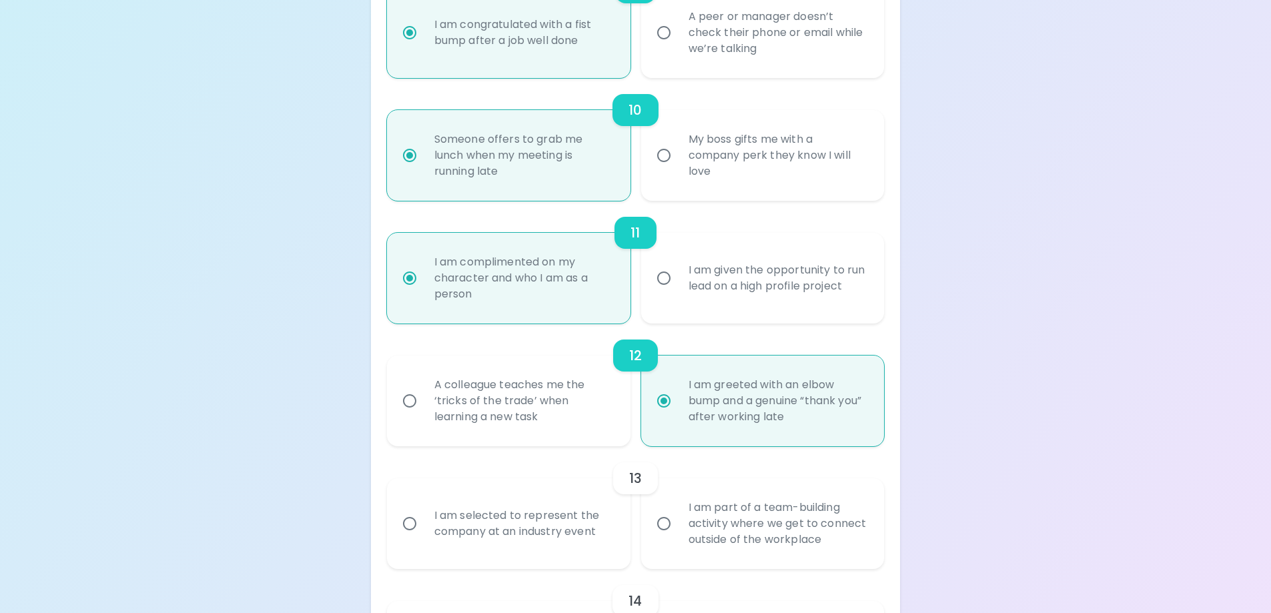
scroll to position [1453, 0]
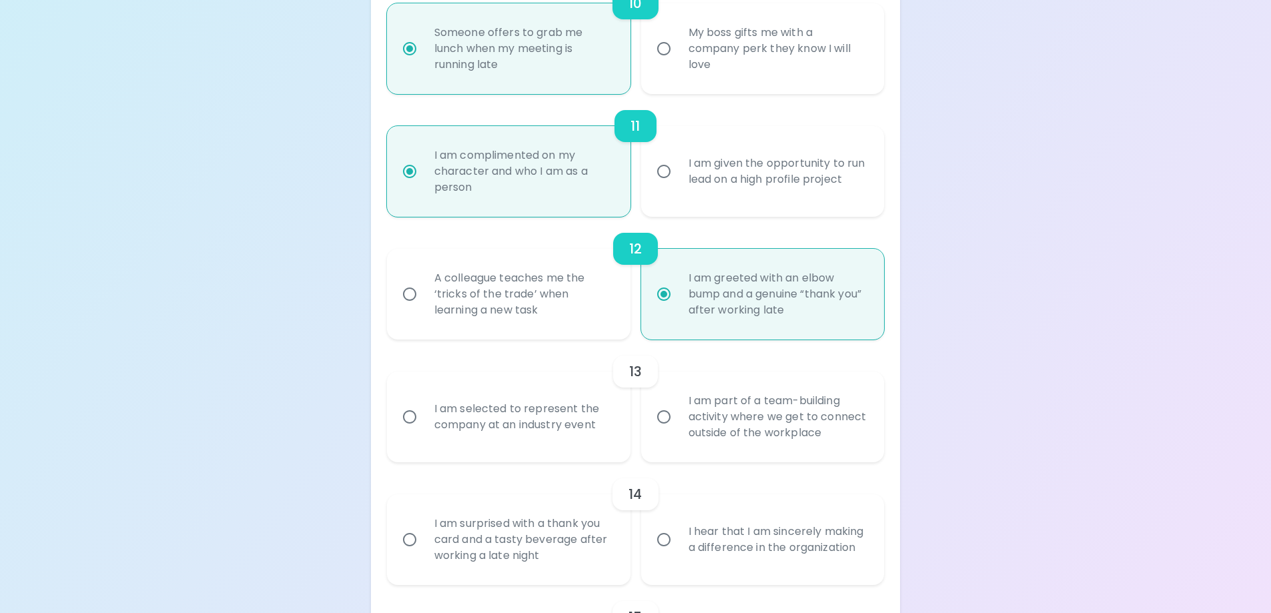
radio input "true"
click at [761, 430] on div "I am part of a team-building activity where we get to connect outside of the wo…" at bounding box center [777, 417] width 199 height 80
click at [678, 430] on input "I am part of a team-building activity where we get to connect outside of the wo…" at bounding box center [664, 417] width 28 height 28
radio input "false"
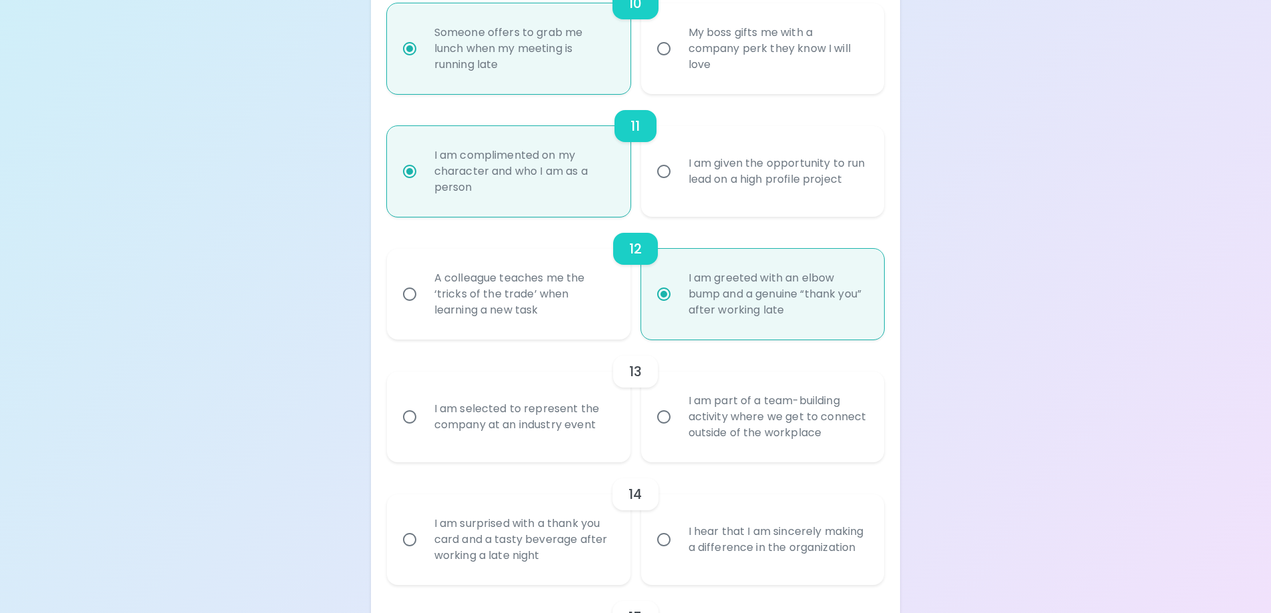
radio input "false"
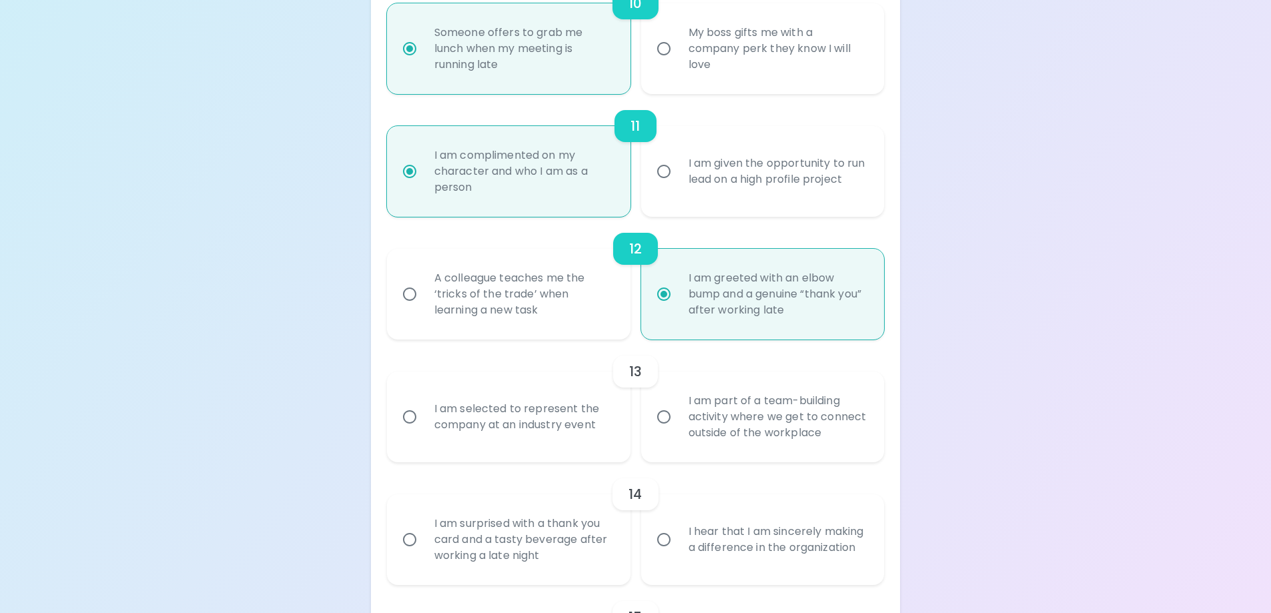
radio input "false"
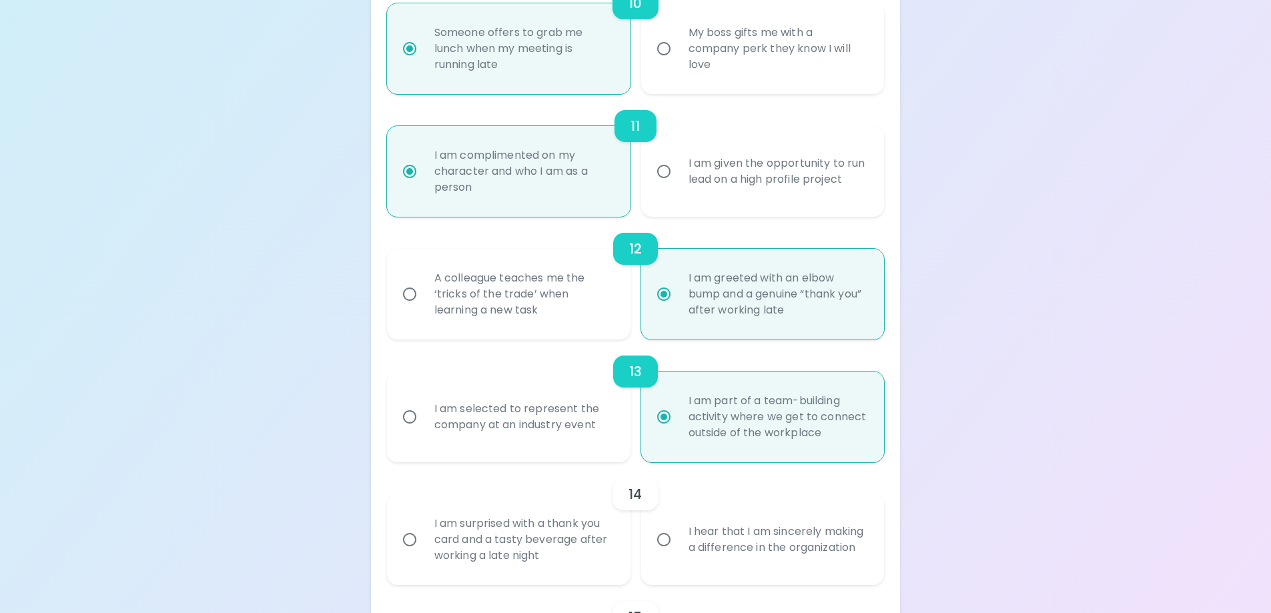
scroll to position [1560, 0]
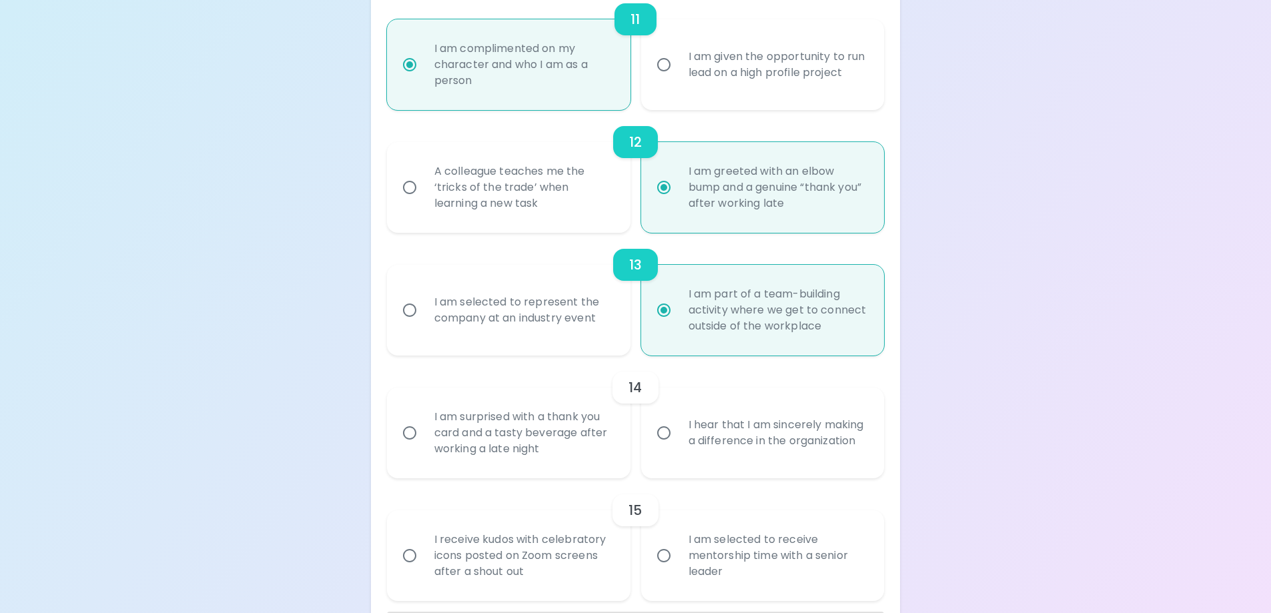
radio input "true"
click at [782, 453] on div "I hear that I am sincerely making a difference in the organization" at bounding box center [777, 433] width 199 height 64
click at [678, 447] on input "I hear that I am sincerely making a difference in the organization" at bounding box center [664, 433] width 28 height 28
radio input "false"
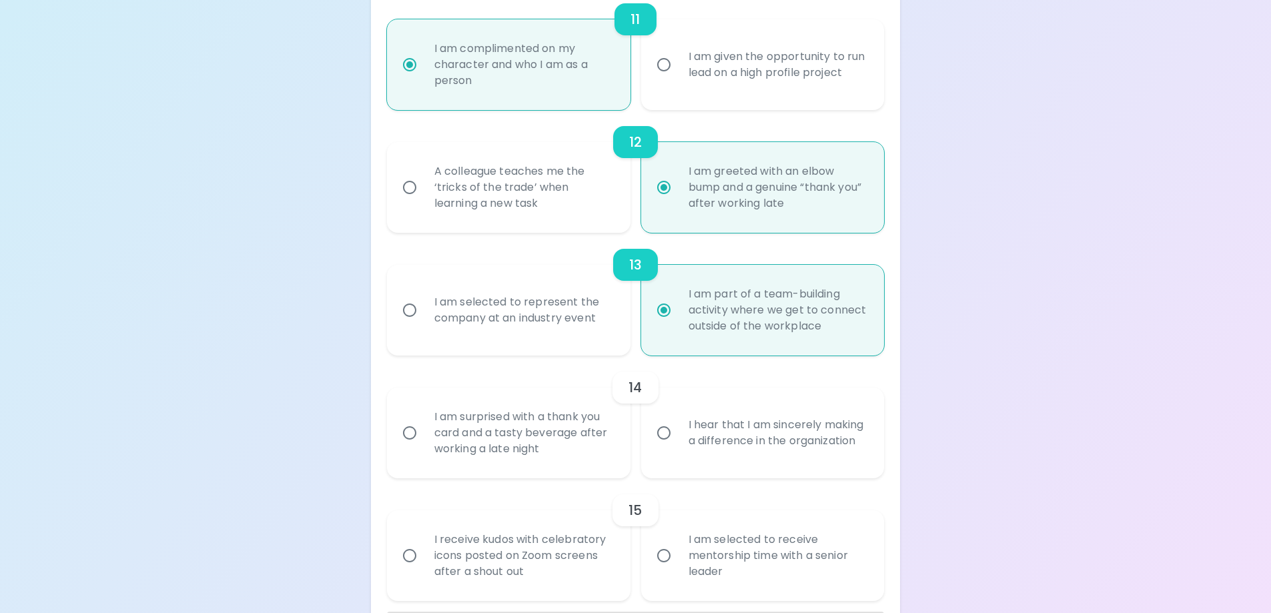
radio input "false"
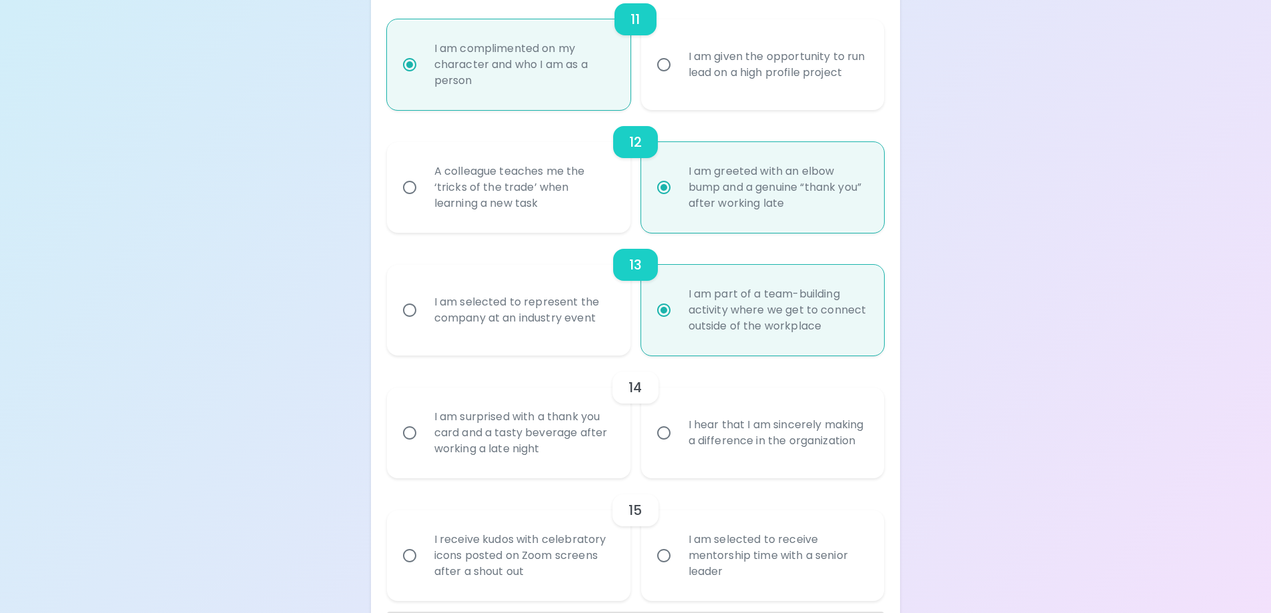
radio input "false"
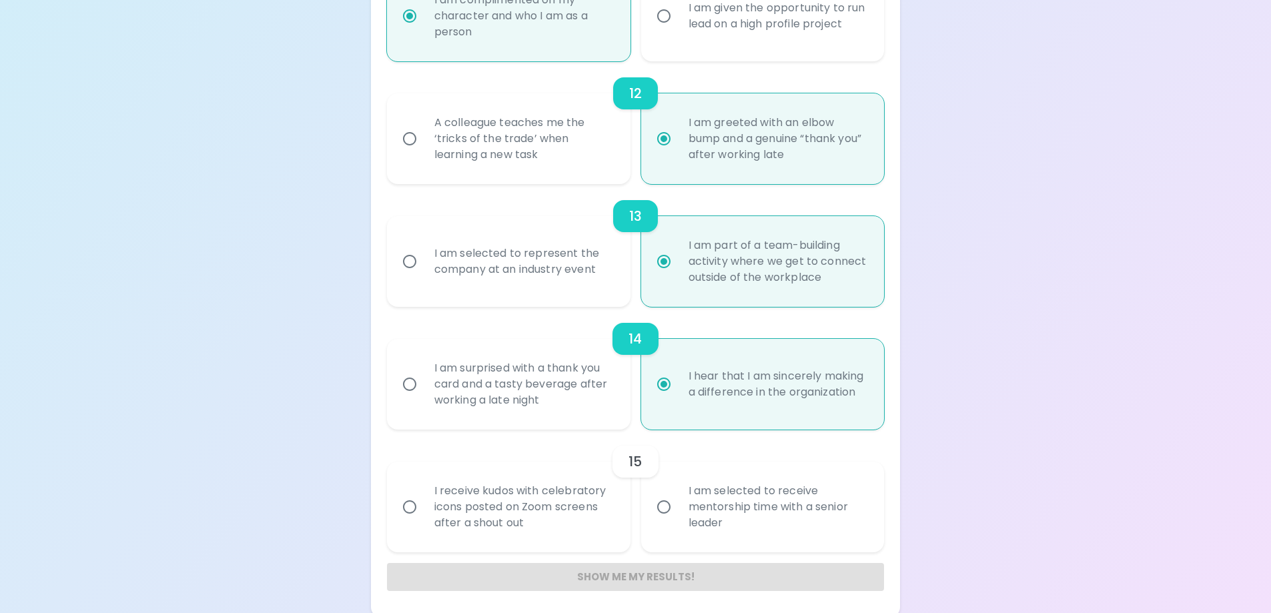
scroll to position [1613, 0]
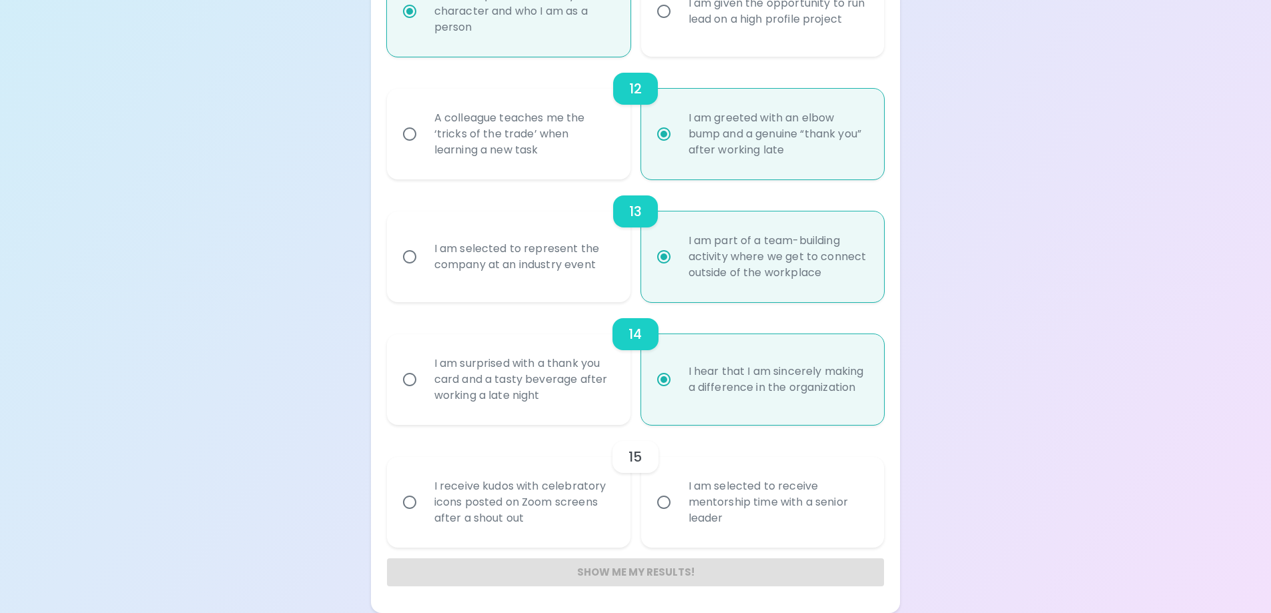
radio input "true"
click at [789, 522] on div "I am selected to receive mentorship time with a senior leader" at bounding box center [777, 502] width 199 height 80
click at [678, 516] on input "I am selected to receive mentorship time with a senior leader" at bounding box center [664, 502] width 28 height 28
radio input "false"
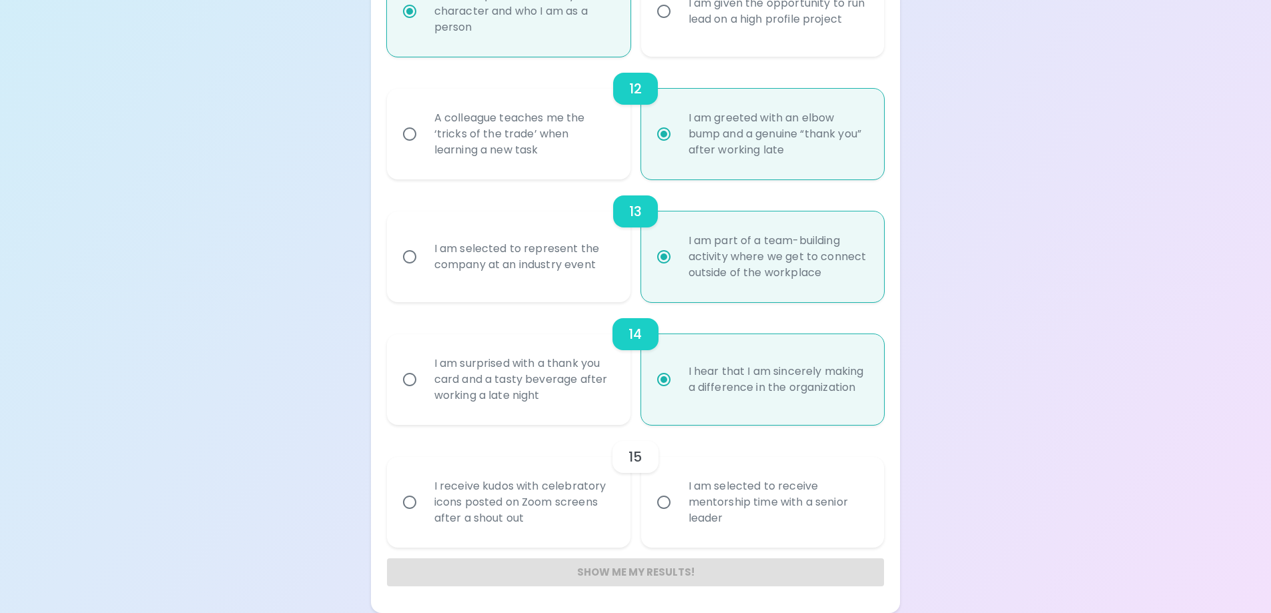
radio input "false"
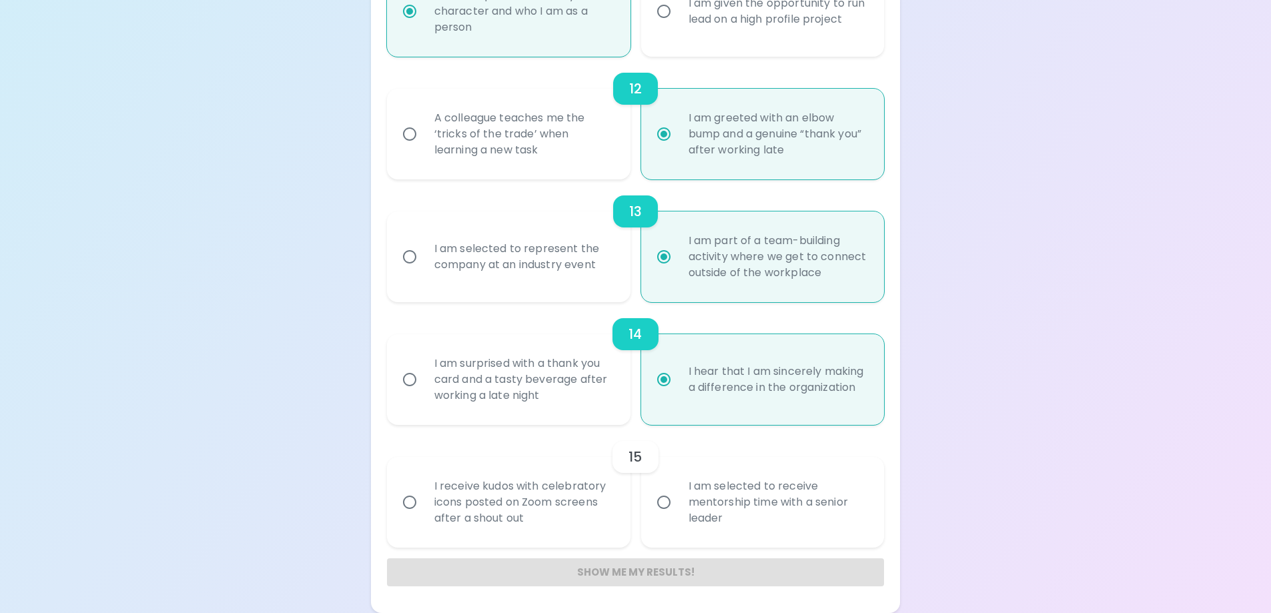
radio input "false"
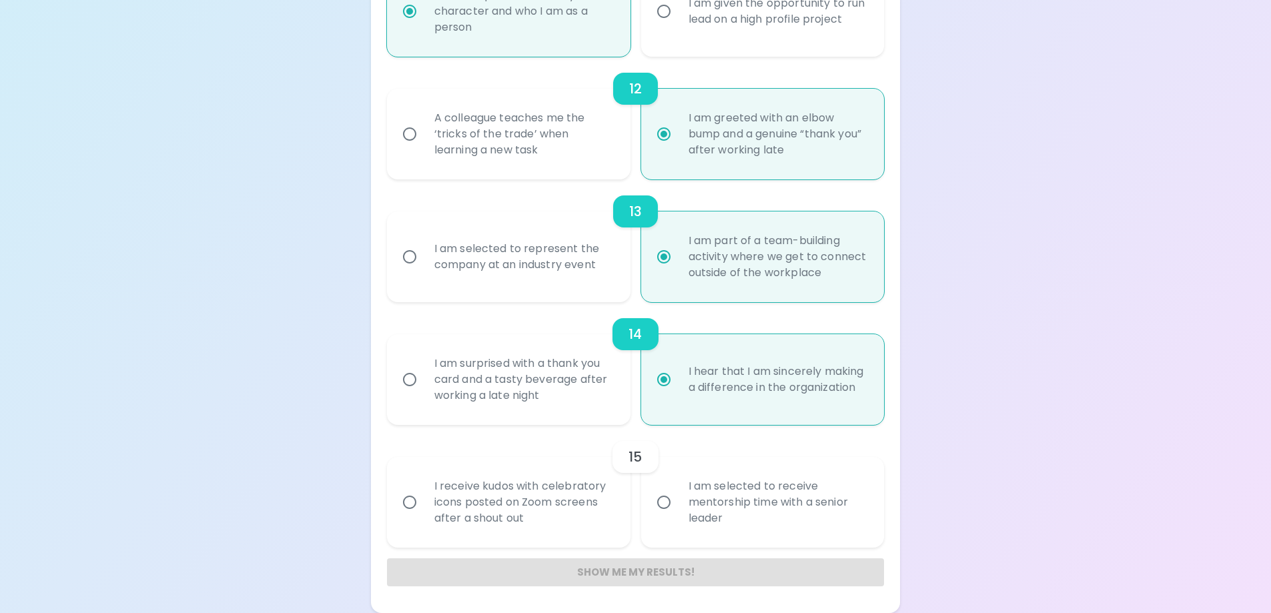
radio input "false"
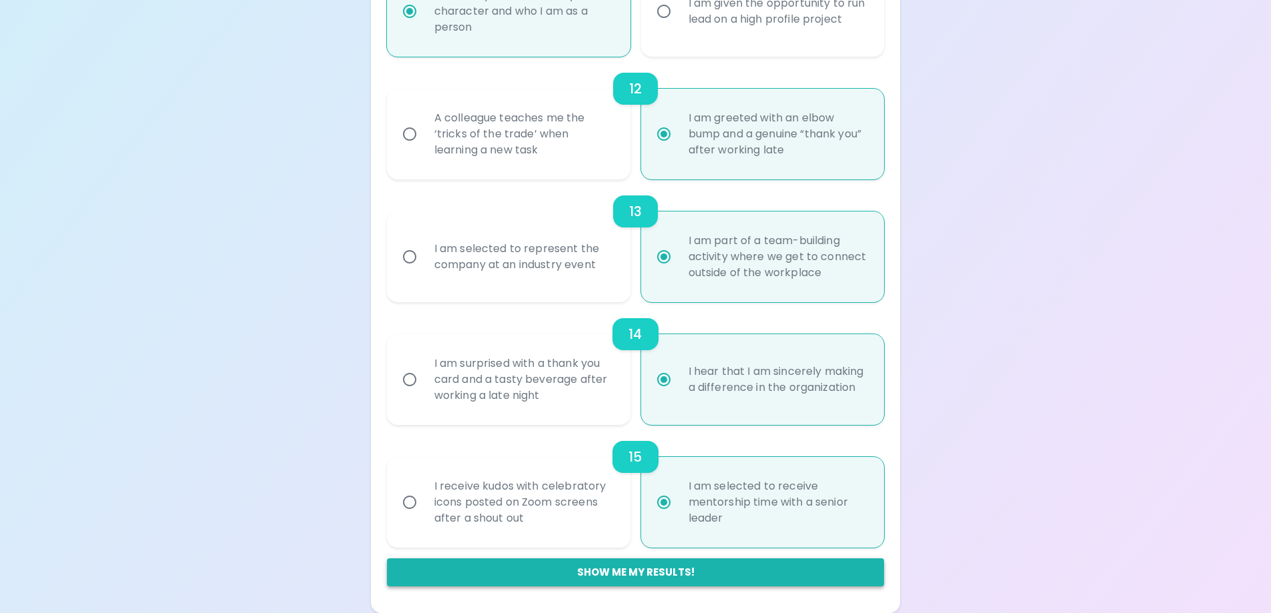
radio input "true"
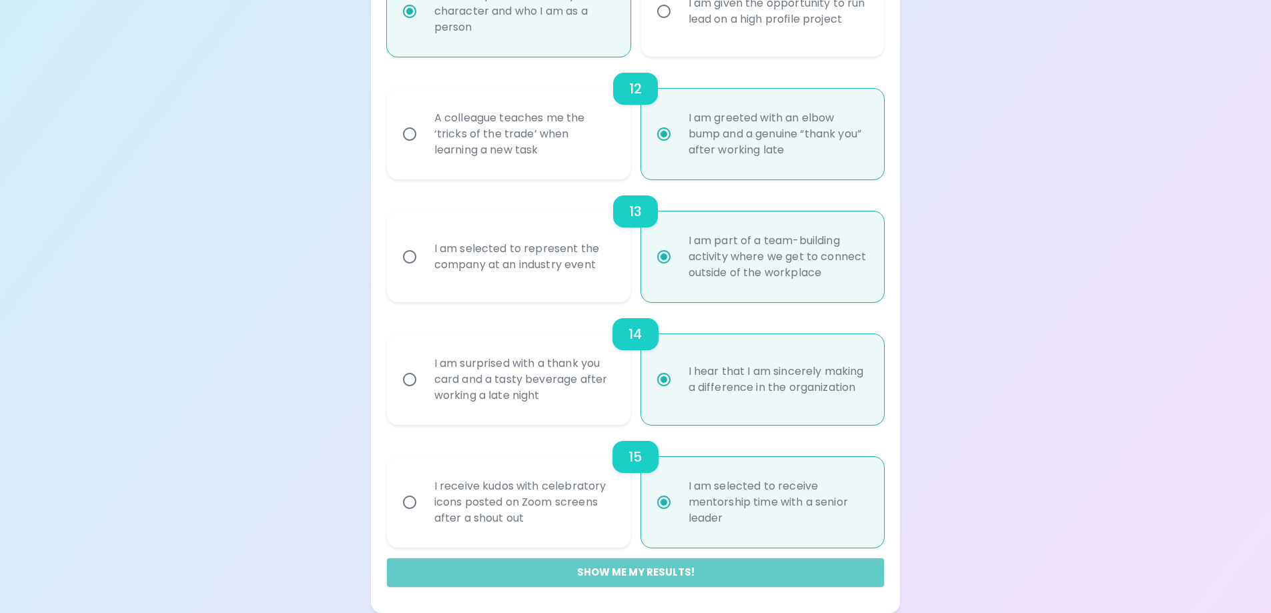
click at [624, 570] on button "Show me my results!" at bounding box center [636, 572] width 498 height 28
radio input "false"
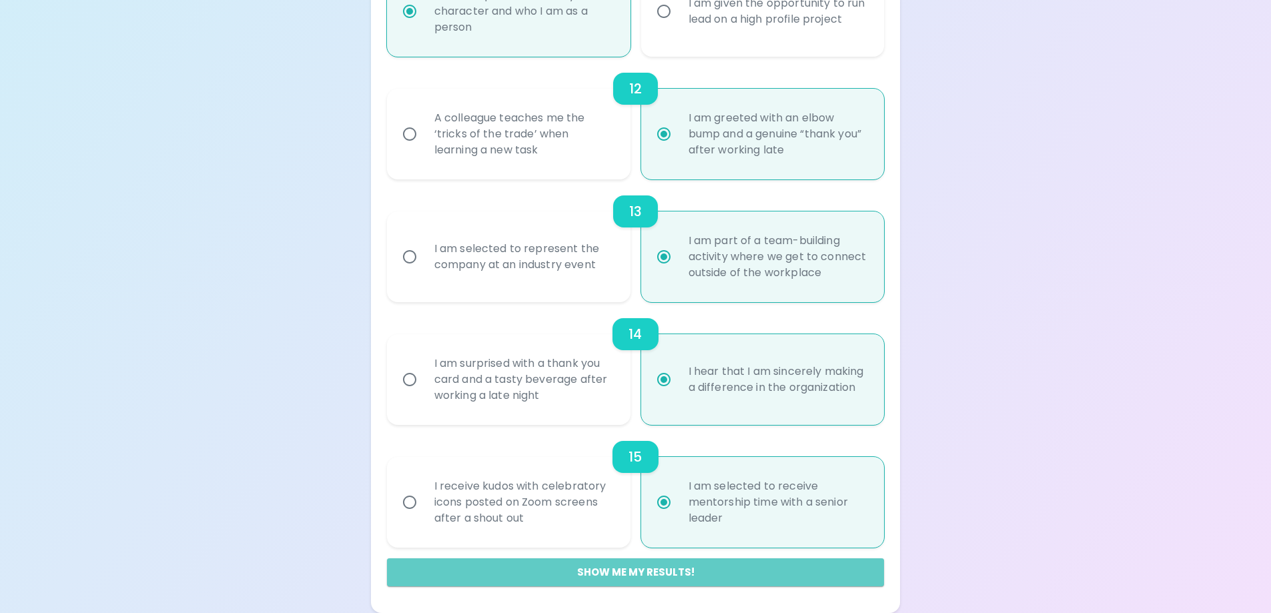
radio input "false"
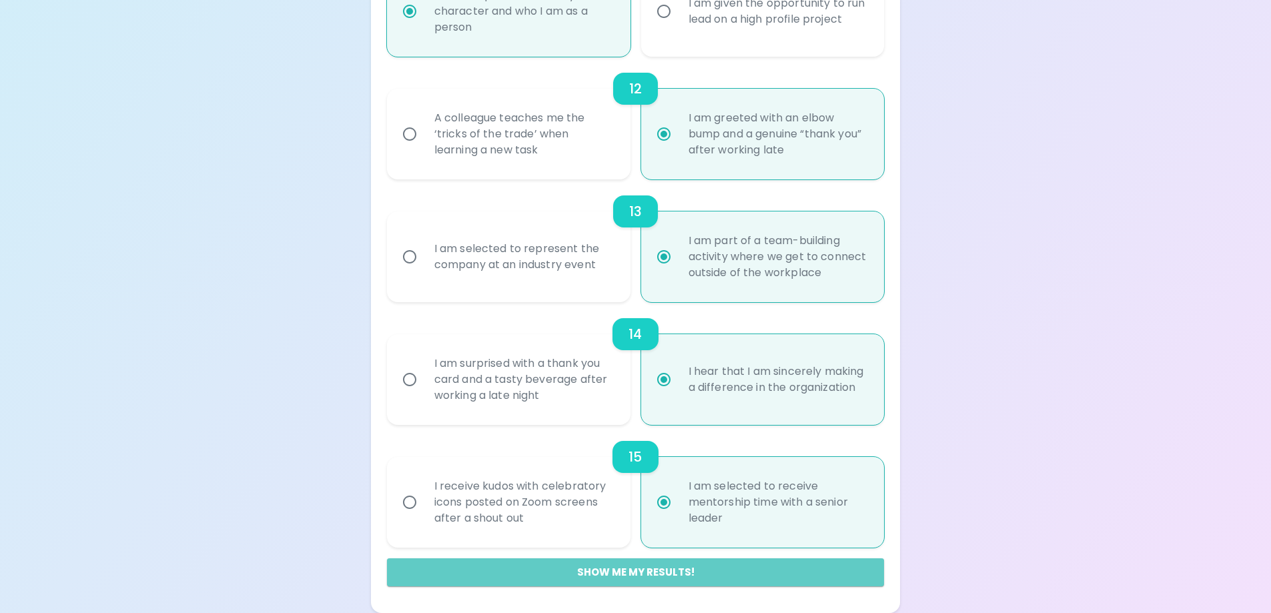
radio input "false"
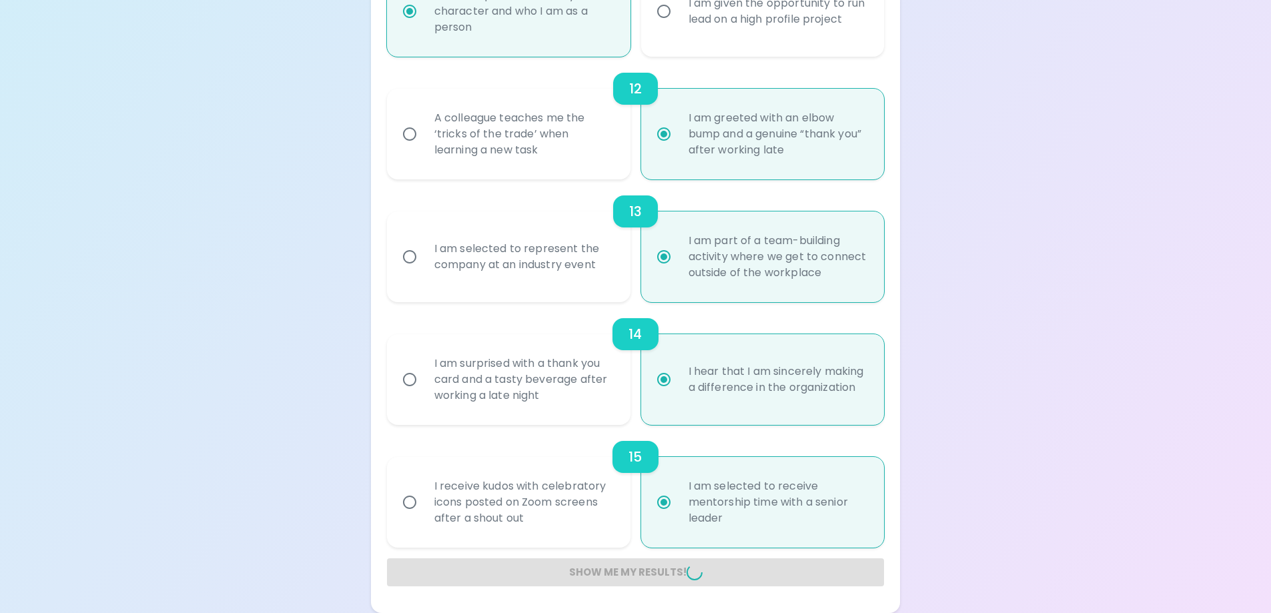
radio input "false"
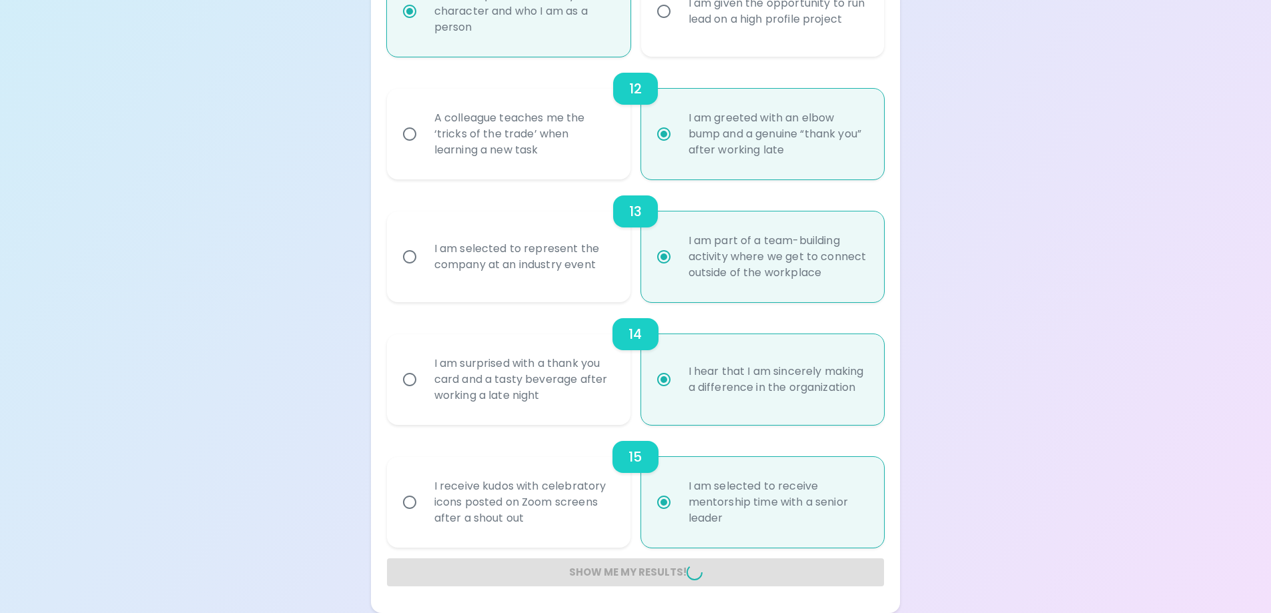
radio input "false"
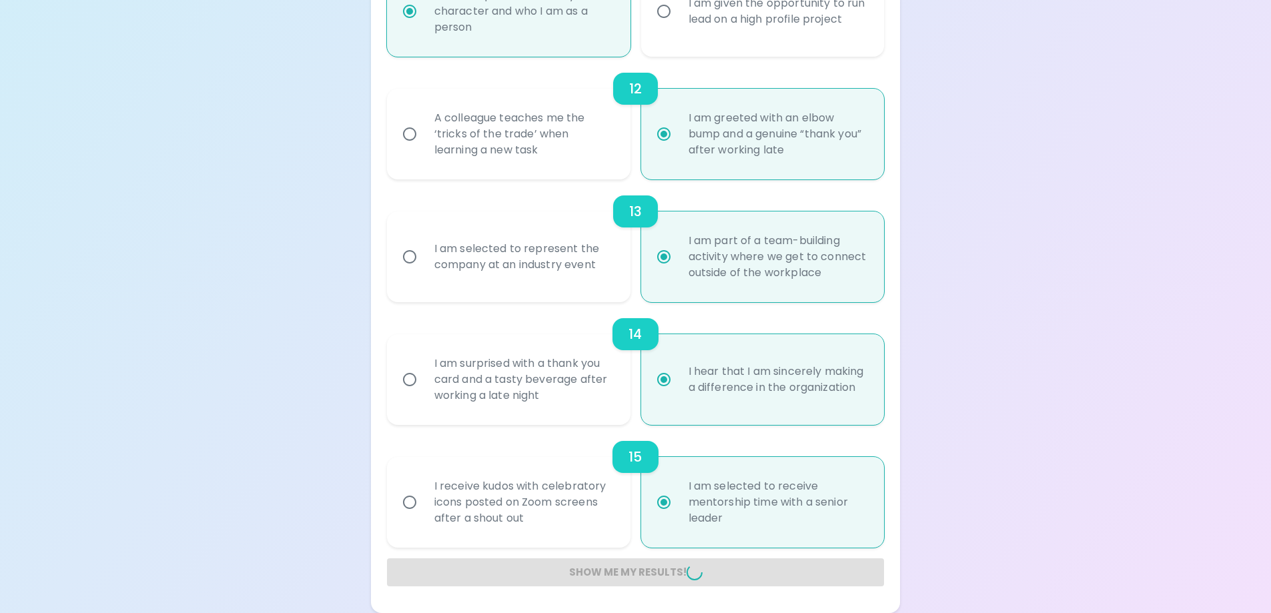
radio input "false"
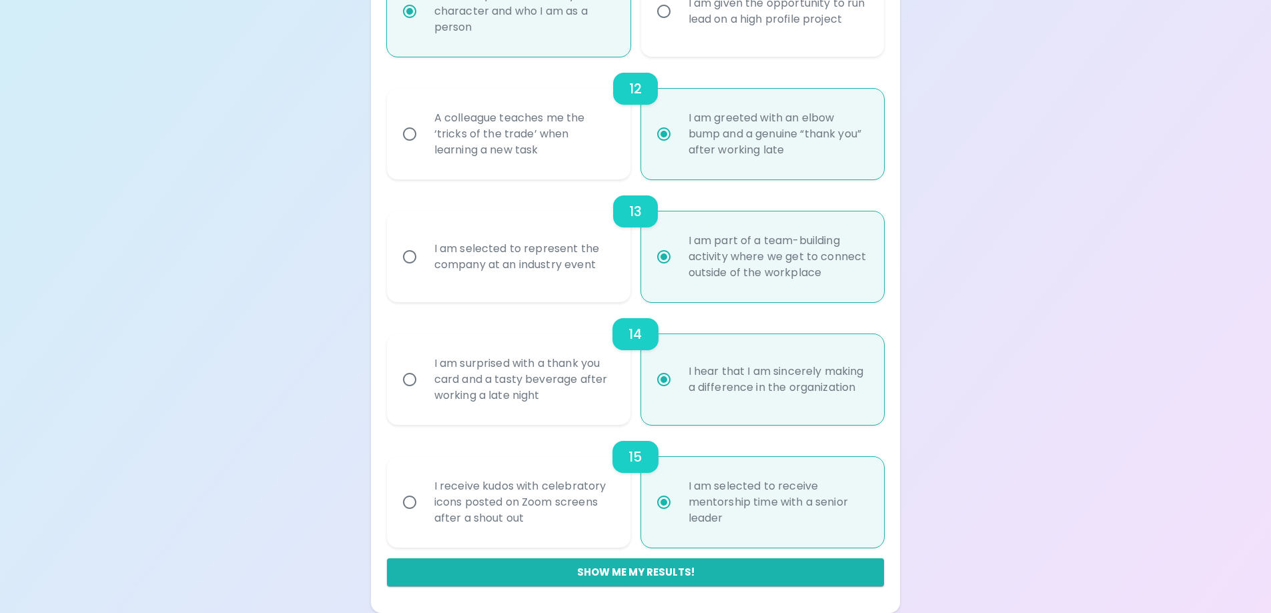
scroll to position [246, 0]
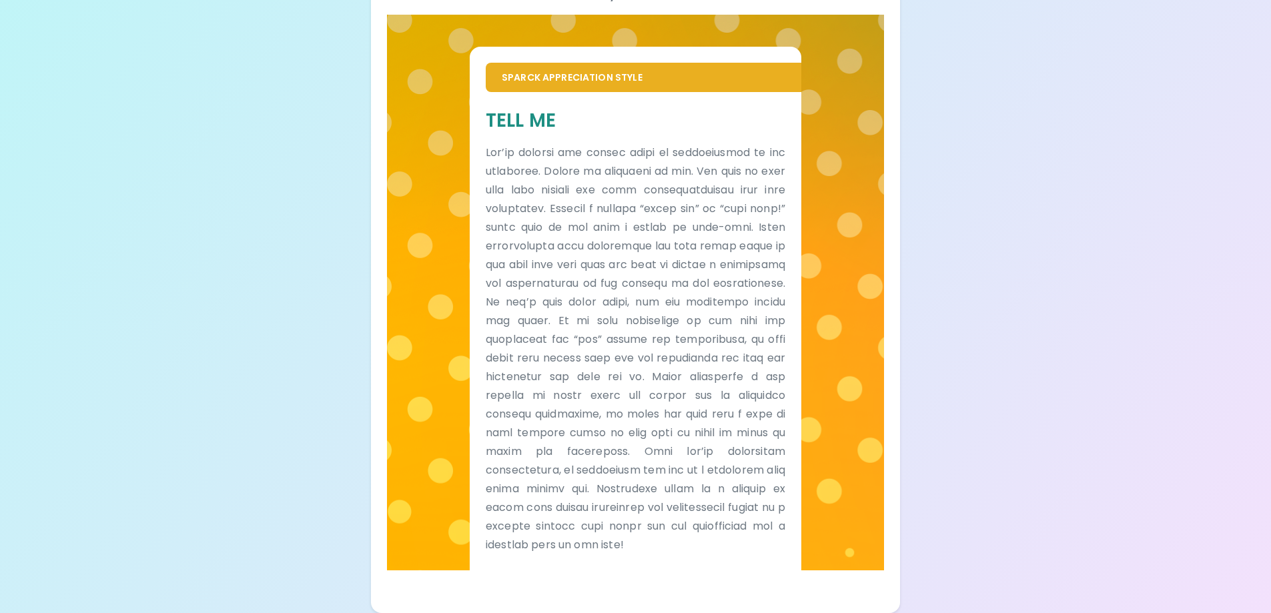
click at [302, 404] on div "Your Sparck Appreciation Style Results Check your email for the full results! D…" at bounding box center [635, 183] width 1271 height 859
click at [167, 59] on div "Your Sparck Appreciation Style Results Check your email for the full results! D…" at bounding box center [635, 183] width 1271 height 859
